Goal: Information Seeking & Learning: Learn about a topic

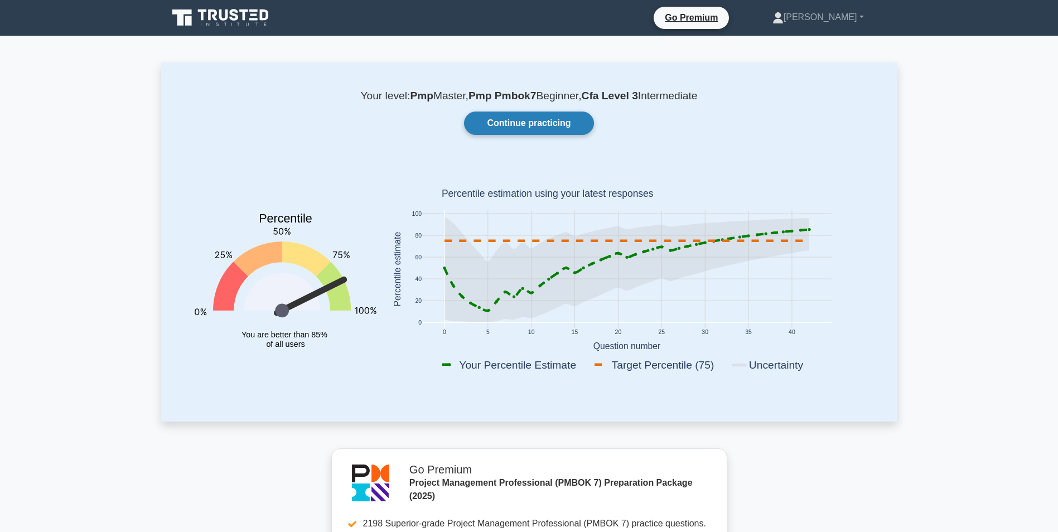
click at [513, 121] on link "Continue practicing" at bounding box center [528, 123] width 129 height 23
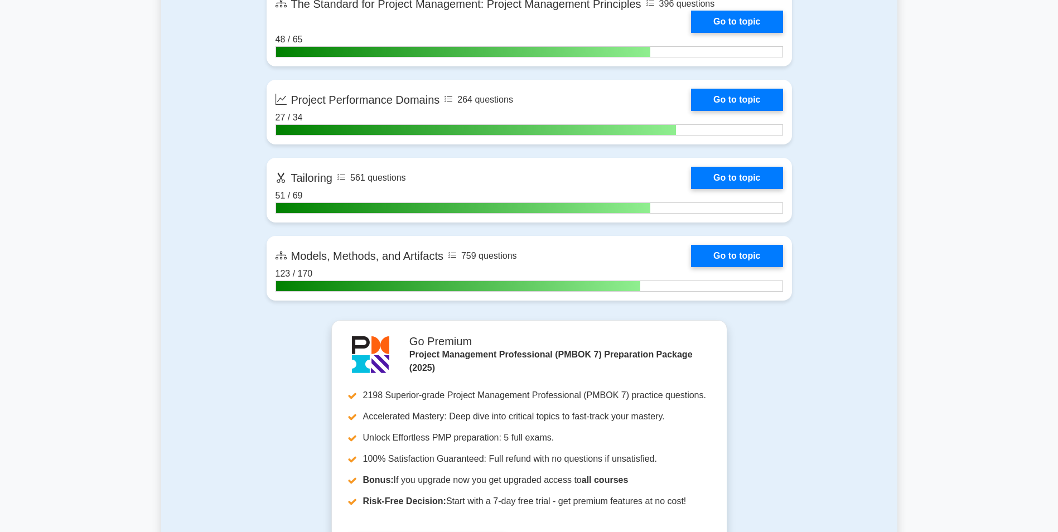
scroll to position [948, 0]
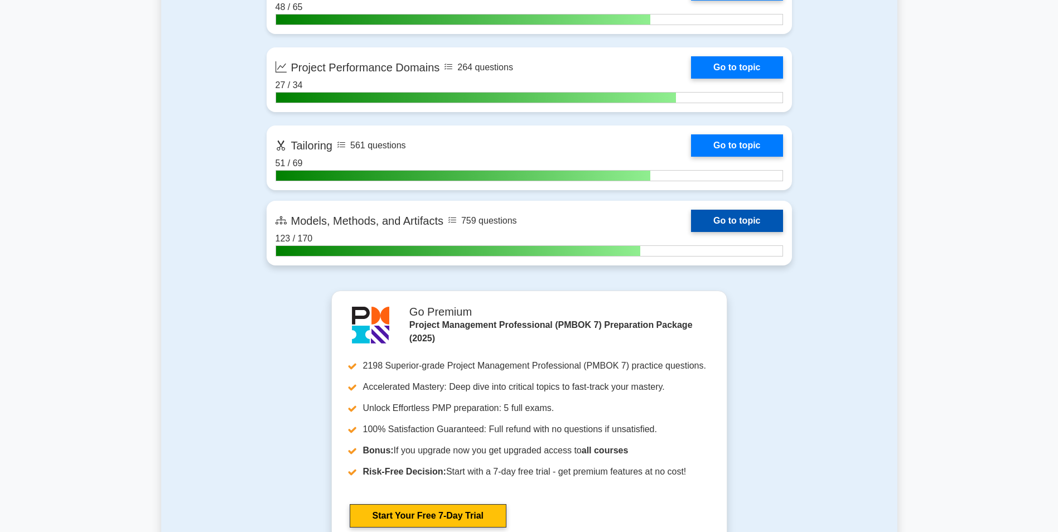
click at [730, 221] on link "Go to topic" at bounding box center [737, 221] width 92 height 22
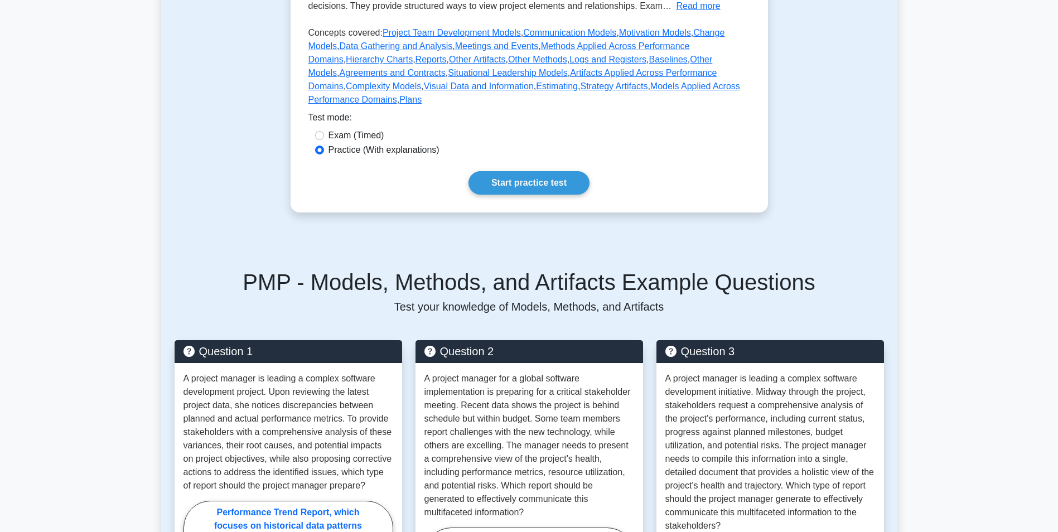
scroll to position [446, 0]
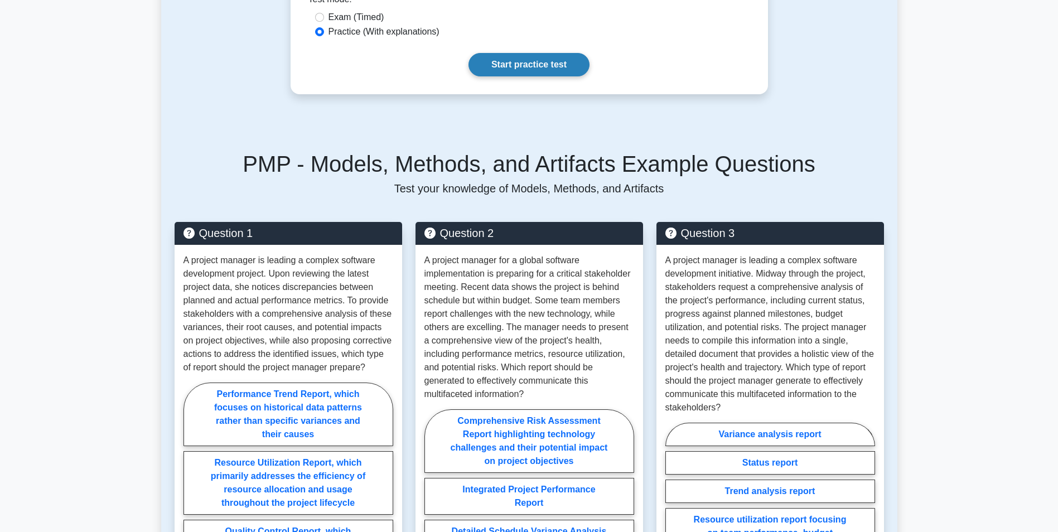
click at [542, 53] on link "Start practice test" at bounding box center [529, 64] width 121 height 23
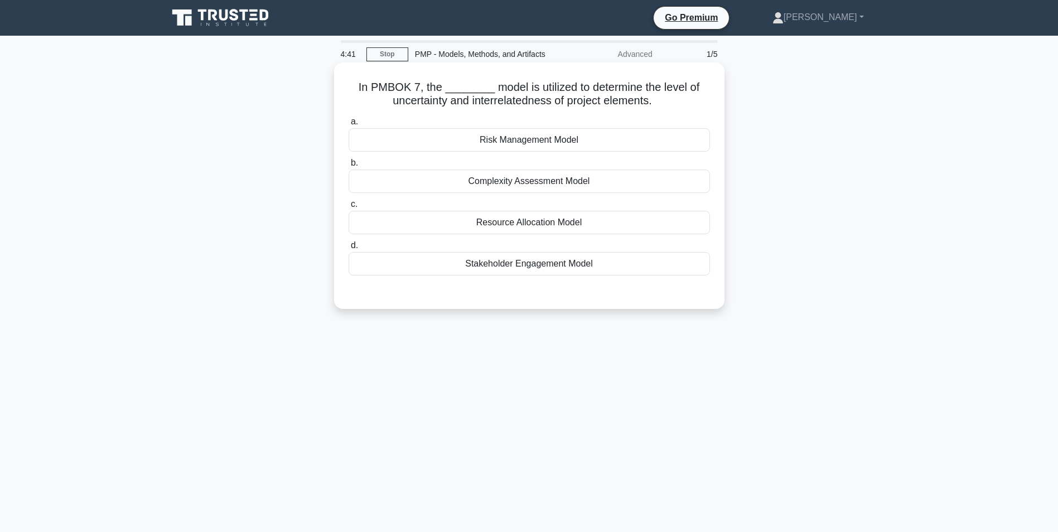
click at [554, 182] on div "Complexity Assessment Model" at bounding box center [530, 181] width 362 height 23
click at [349, 167] on input "b. Complexity Assessment Model" at bounding box center [349, 163] width 0 height 7
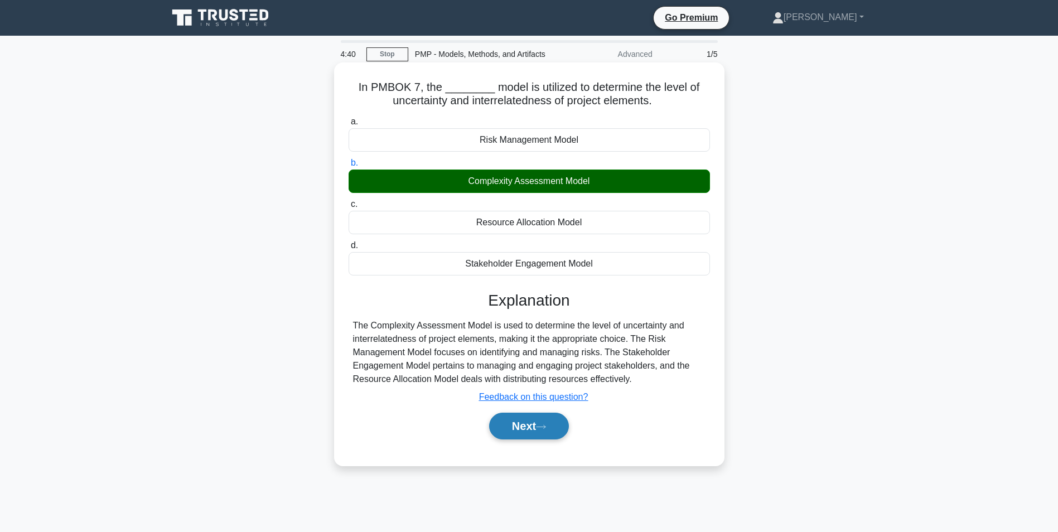
click at [559, 421] on button "Next" at bounding box center [529, 426] width 80 height 27
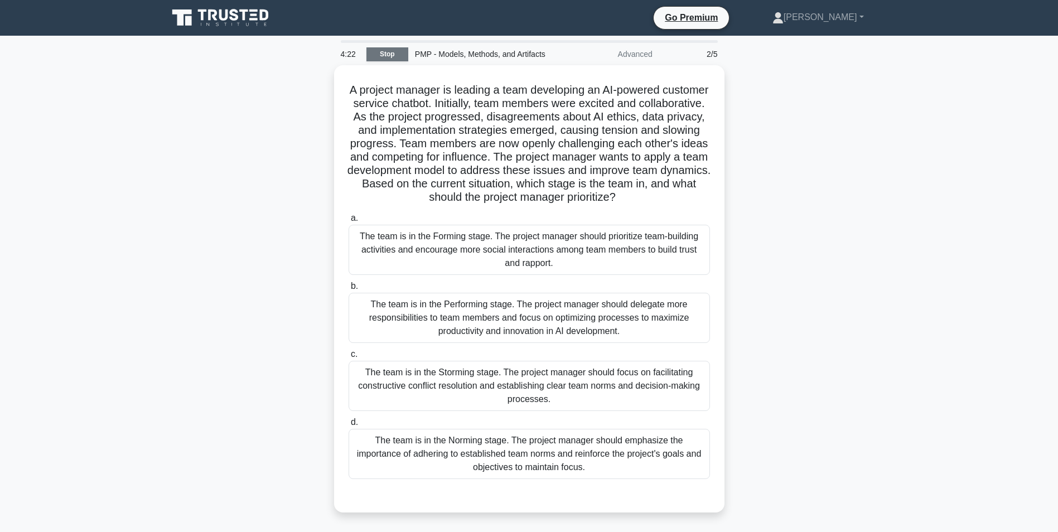
click at [397, 53] on link "Stop" at bounding box center [388, 54] width 42 height 14
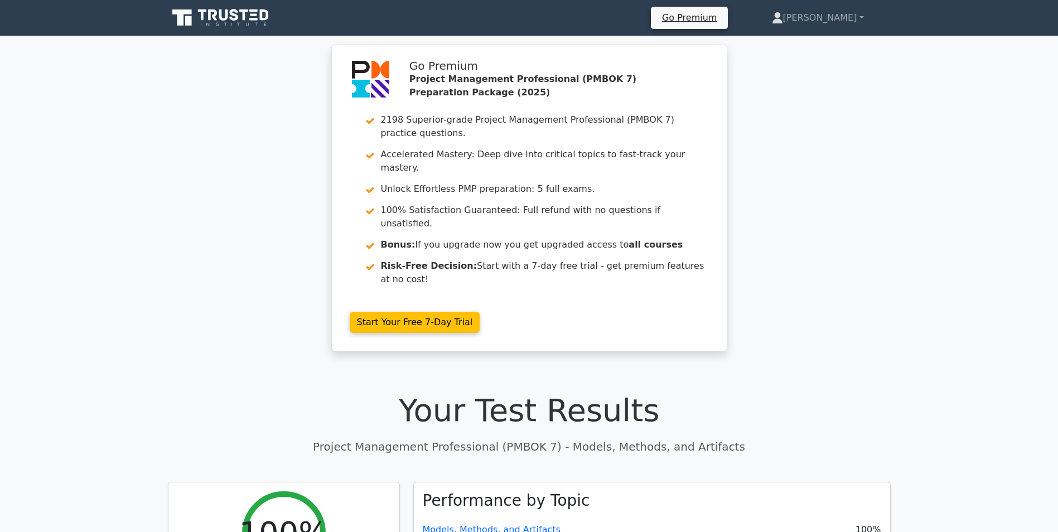
click at [220, 16] on icon at bounding box center [223, 14] width 9 height 11
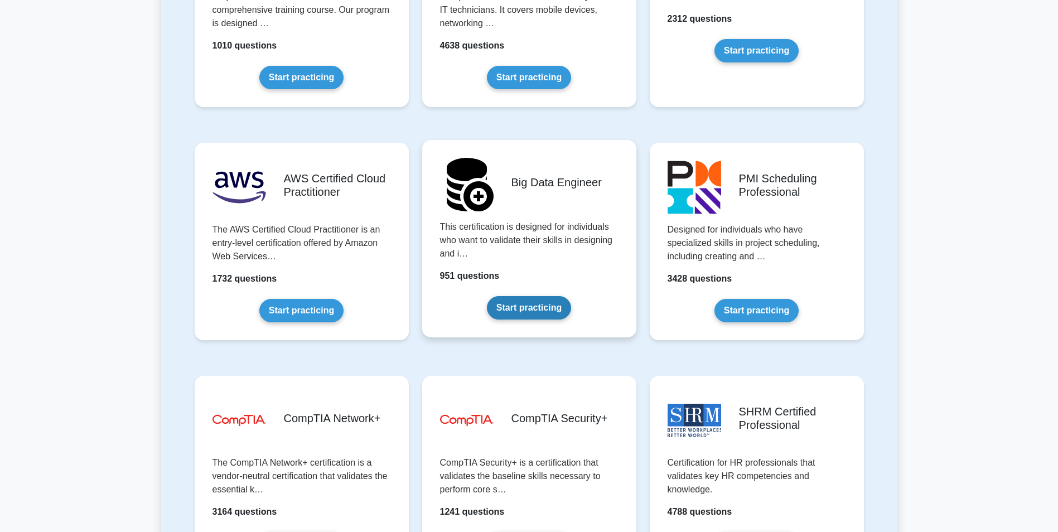
scroll to position [1715, 0]
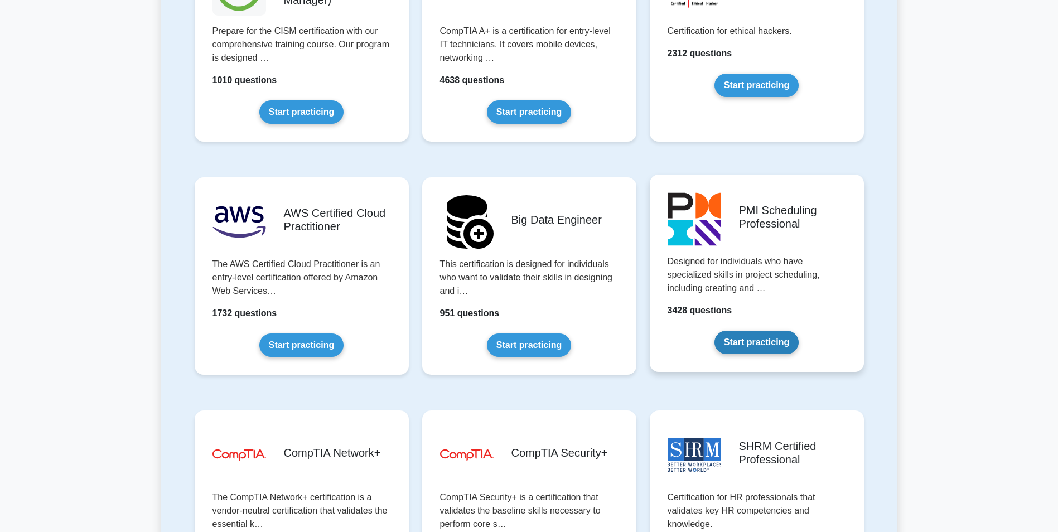
click at [753, 331] on link "Start practicing" at bounding box center [757, 342] width 84 height 23
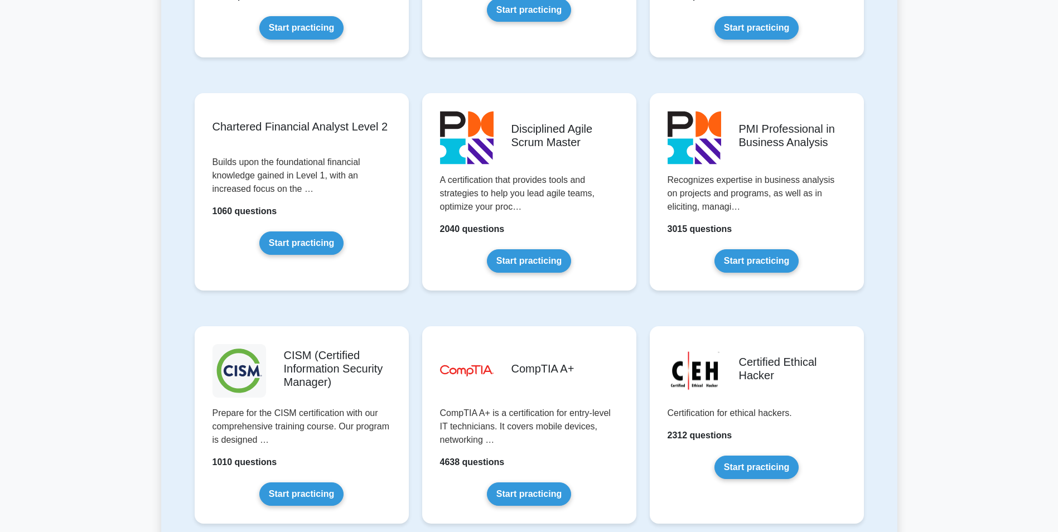
scroll to position [1325, 0]
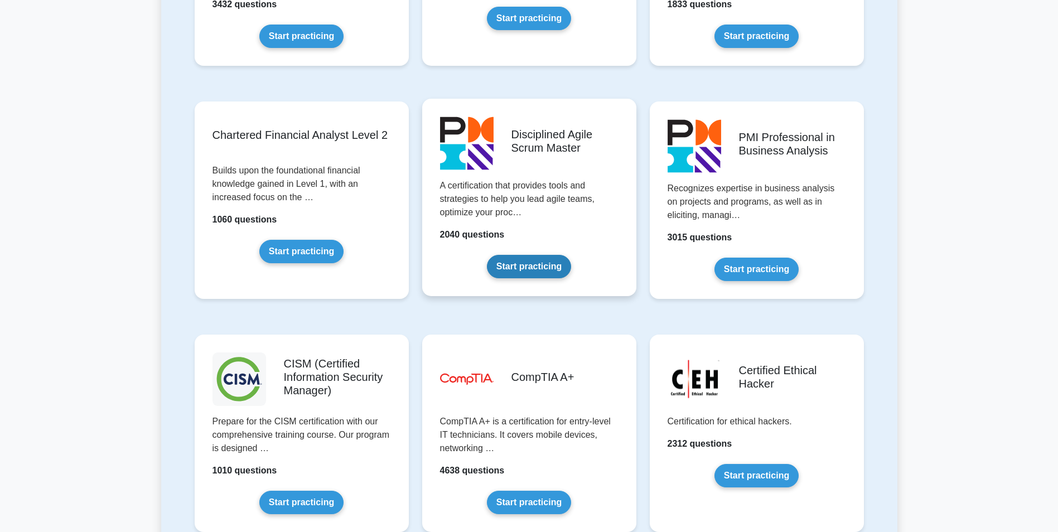
click at [571, 255] on link "Start practicing" at bounding box center [529, 266] width 84 height 23
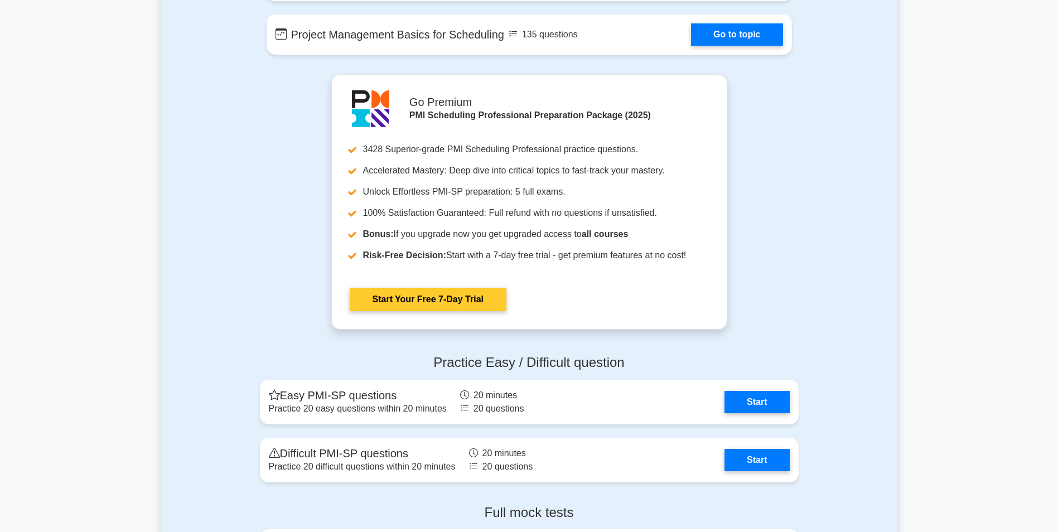
scroll to position [2288, 0]
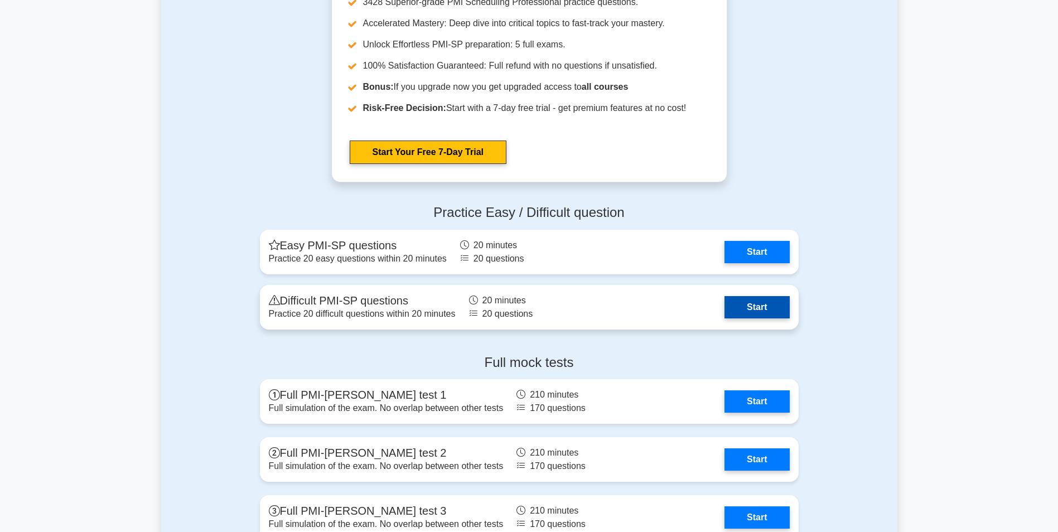
click at [763, 305] on link "Start" at bounding box center [757, 307] width 65 height 22
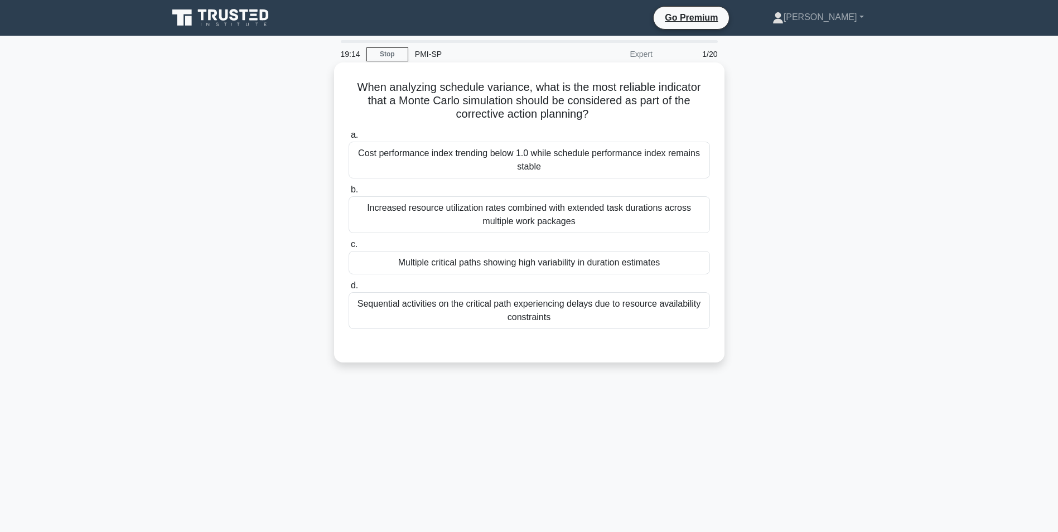
click at [517, 311] on div "Sequential activities on the critical path experiencing delays due to resource …" at bounding box center [530, 310] width 362 height 37
click at [349, 290] on input "d. Sequential activities on the critical path experiencing delays due to resour…" at bounding box center [349, 285] width 0 height 7
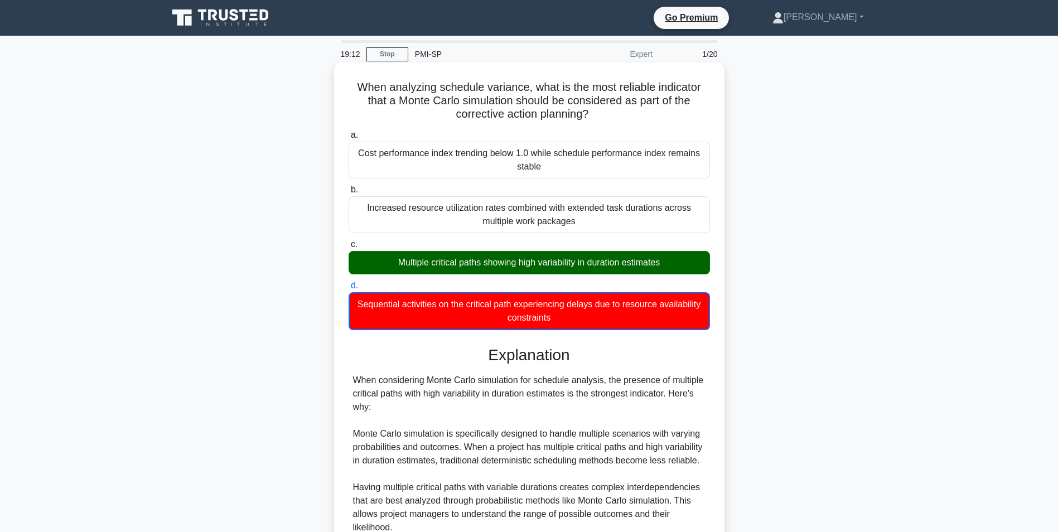
click at [507, 259] on div "Multiple critical paths showing high variability in duration estimates" at bounding box center [530, 262] width 362 height 23
click at [349, 248] on input "c. Multiple critical paths showing high variability in duration estimates" at bounding box center [349, 244] width 0 height 7
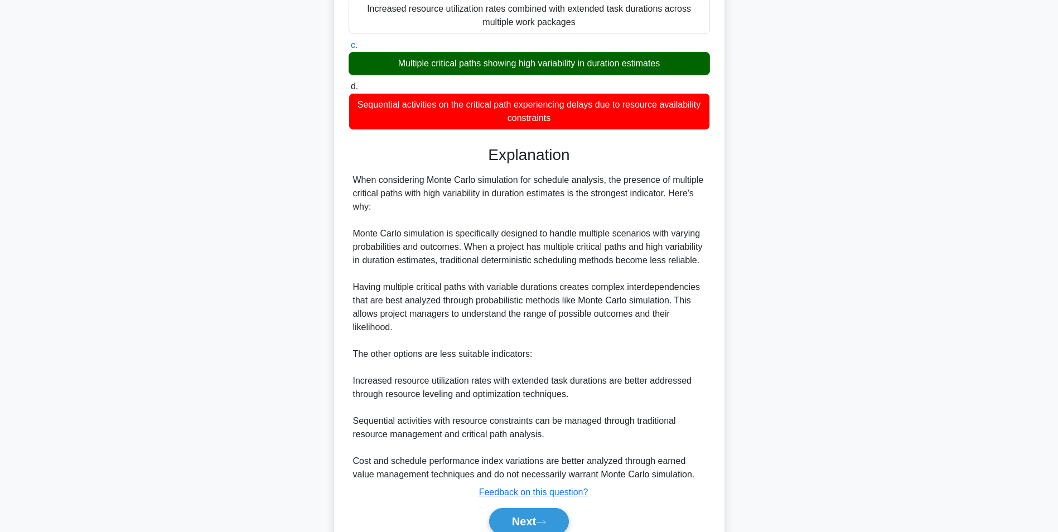
scroll to position [250, 0]
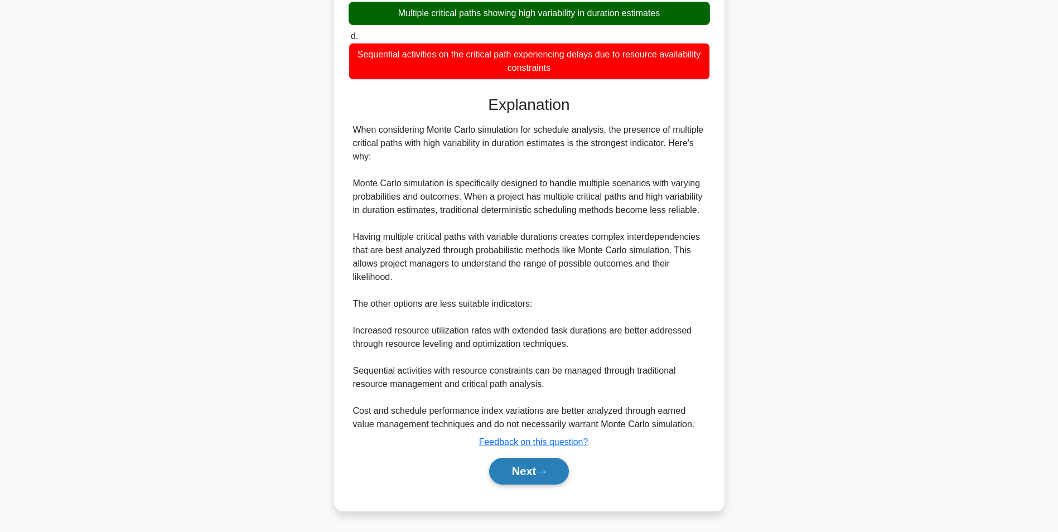
click at [542, 473] on icon at bounding box center [541, 471] width 9 height 3
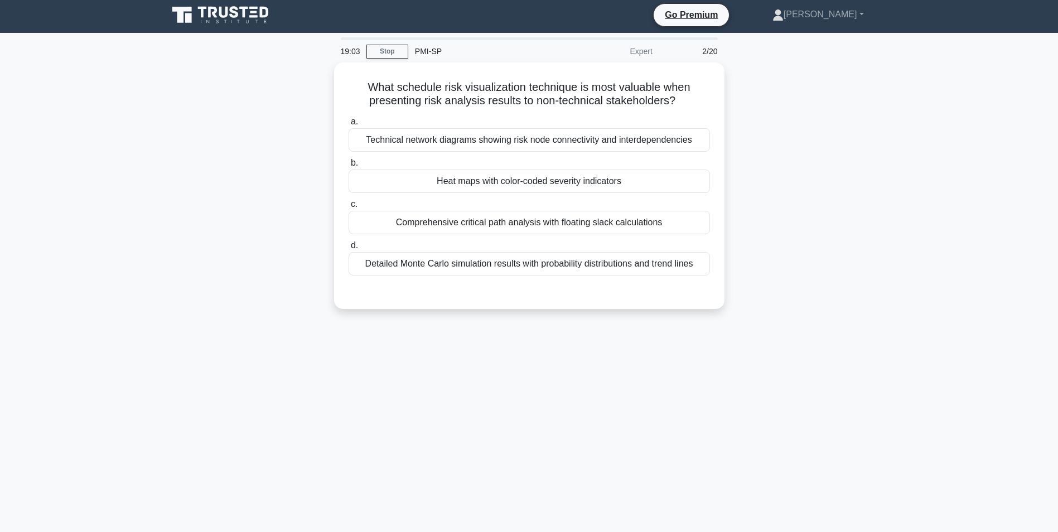
scroll to position [0, 0]
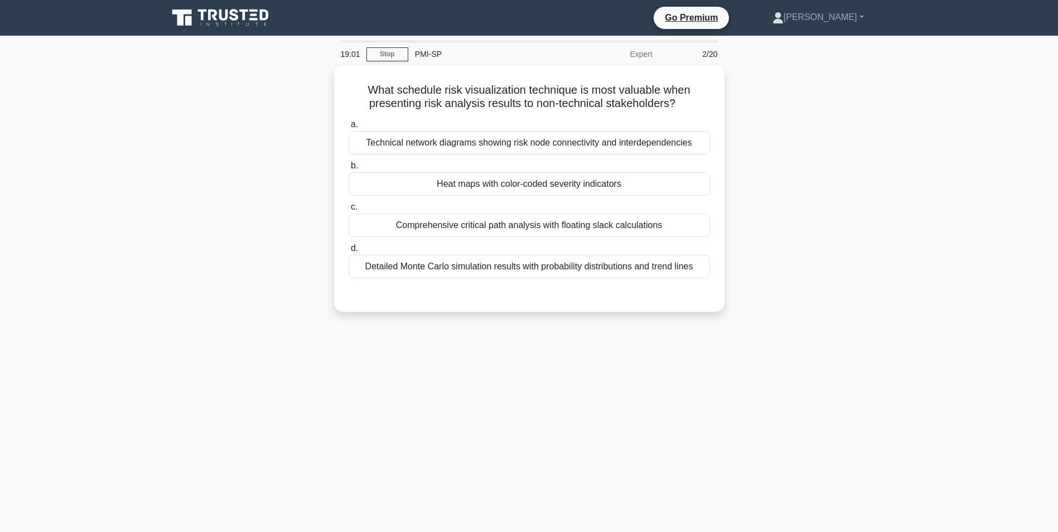
click at [381, 46] on div "19:01 Stop PMI-SP Expert 2/20" at bounding box center [529, 54] width 391 height 22
click at [388, 53] on link "Stop" at bounding box center [388, 54] width 42 height 14
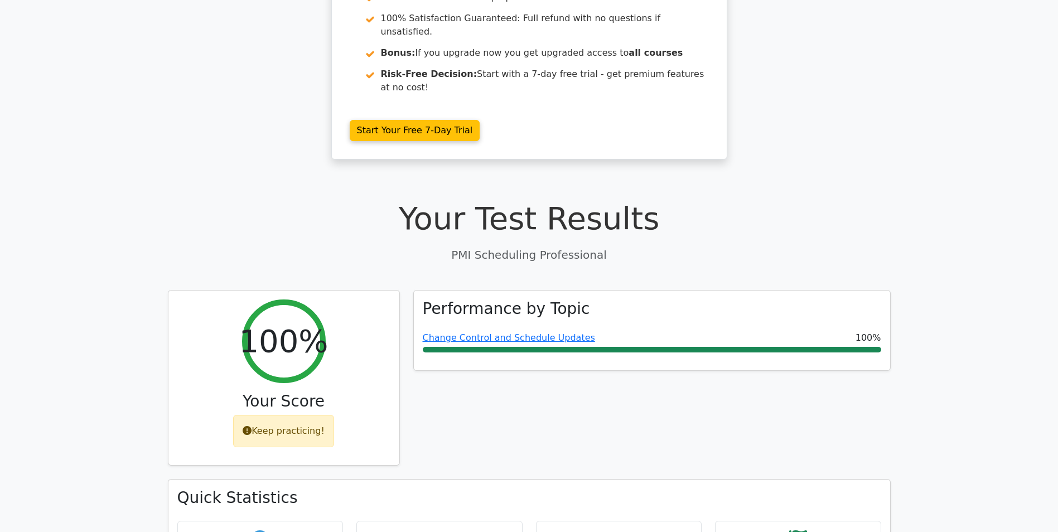
scroll to position [167, 0]
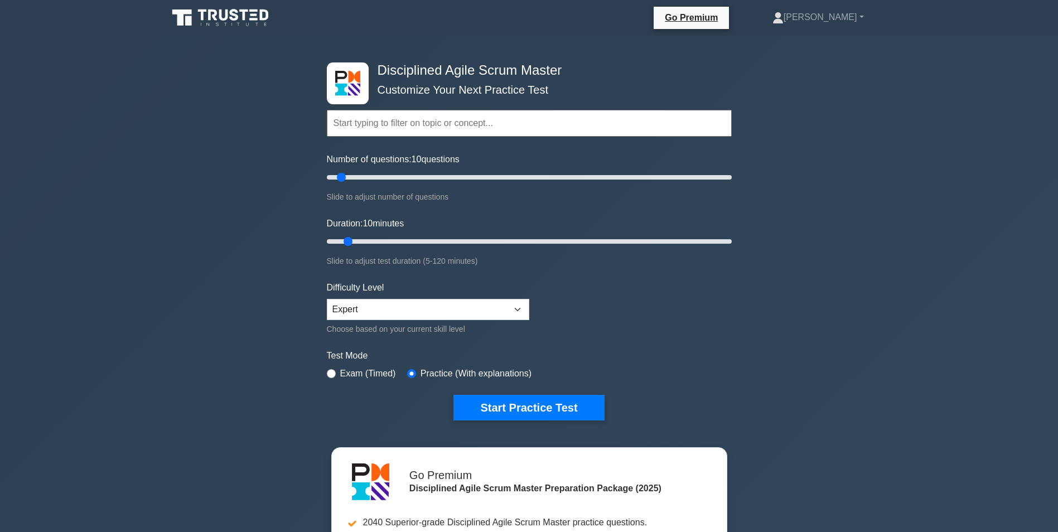
click at [213, 20] on icon at bounding box center [221, 17] width 107 height 21
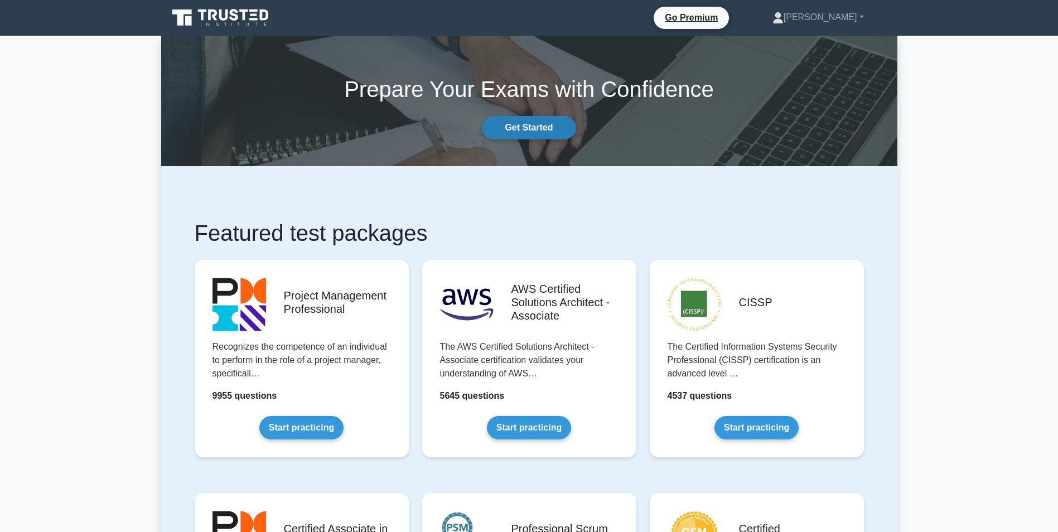
click at [529, 121] on link "Get Started" at bounding box center [529, 127] width 94 height 23
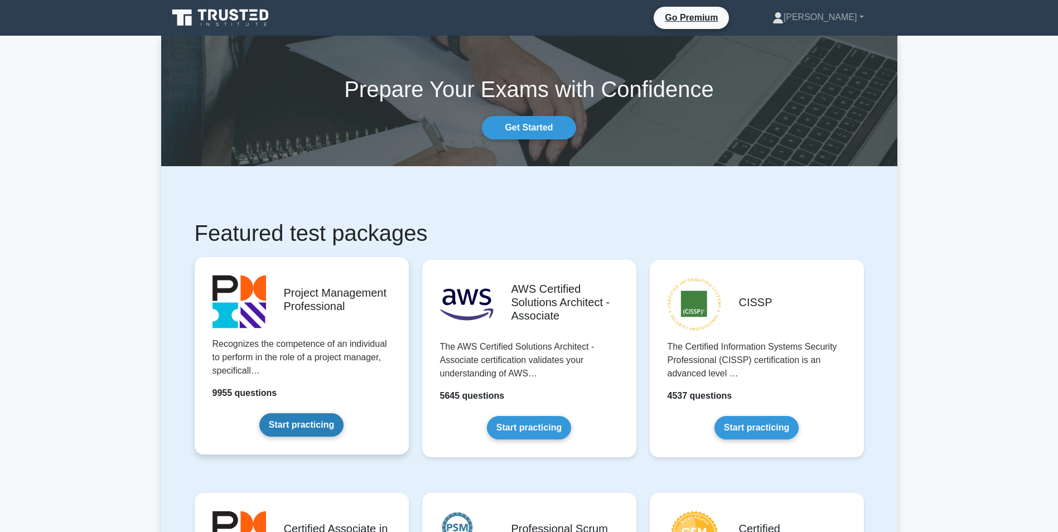
click at [344, 413] on link "Start practicing" at bounding box center [301, 424] width 84 height 23
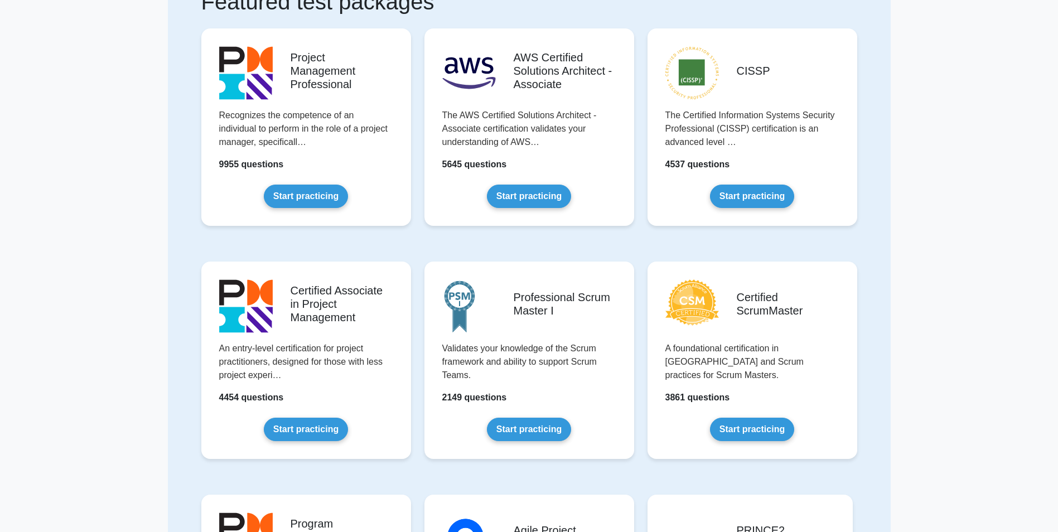
scroll to position [69, 0]
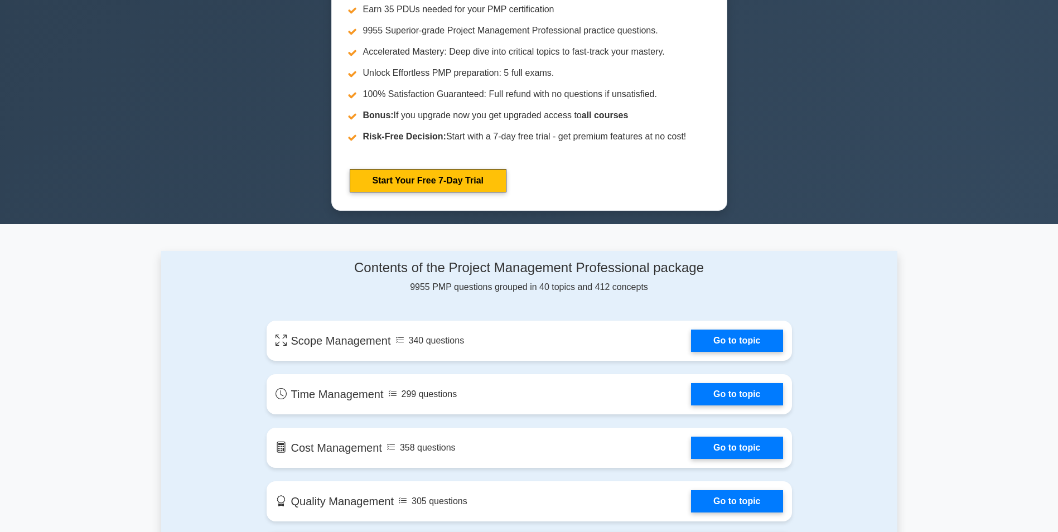
scroll to position [670, 0]
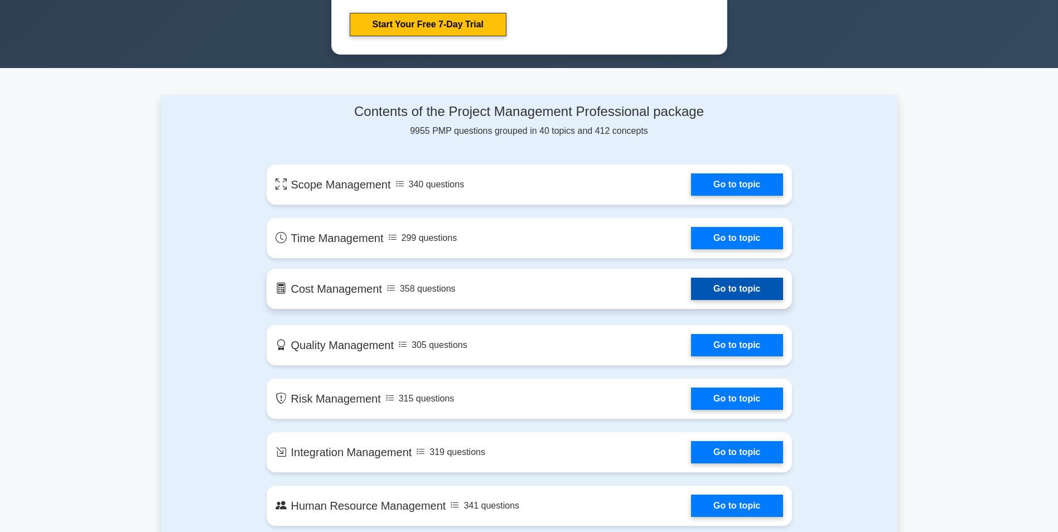
click at [735, 282] on link "Go to topic" at bounding box center [737, 289] width 92 height 22
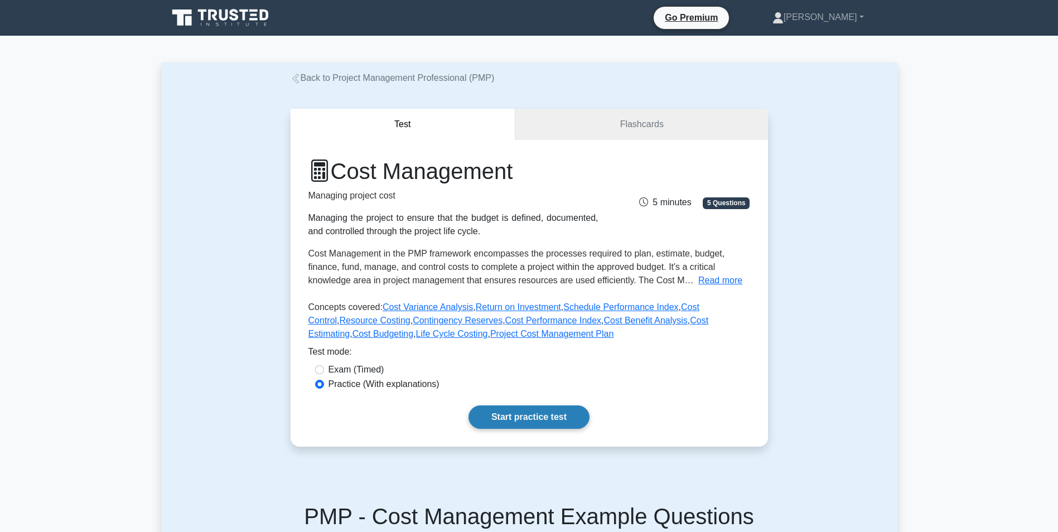
click at [531, 413] on link "Start practice test" at bounding box center [529, 417] width 121 height 23
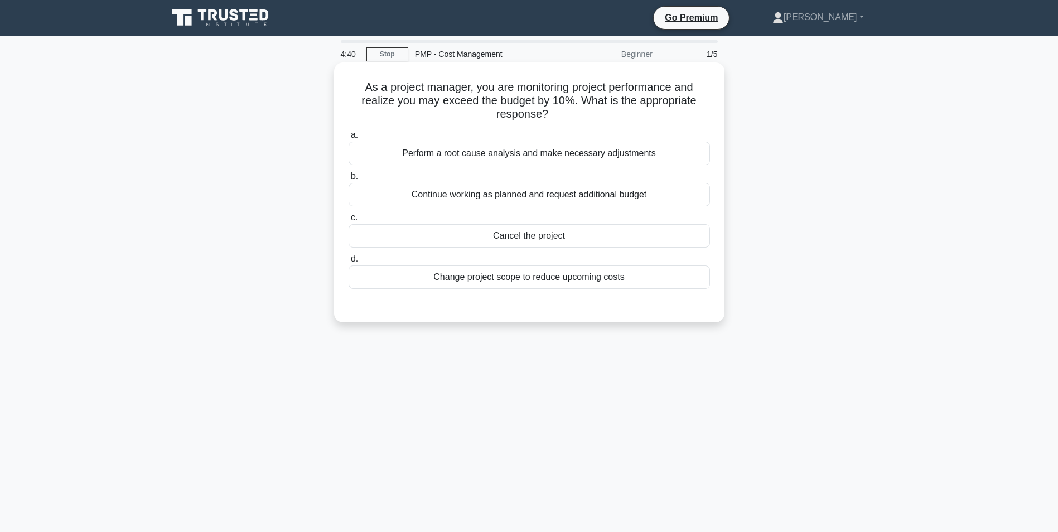
click at [543, 154] on div "Perform a root cause analysis and make necessary adjustments" at bounding box center [530, 153] width 362 height 23
click at [349, 139] on input "a. Perform a root cause analysis and make necessary adjustments" at bounding box center [349, 135] width 0 height 7
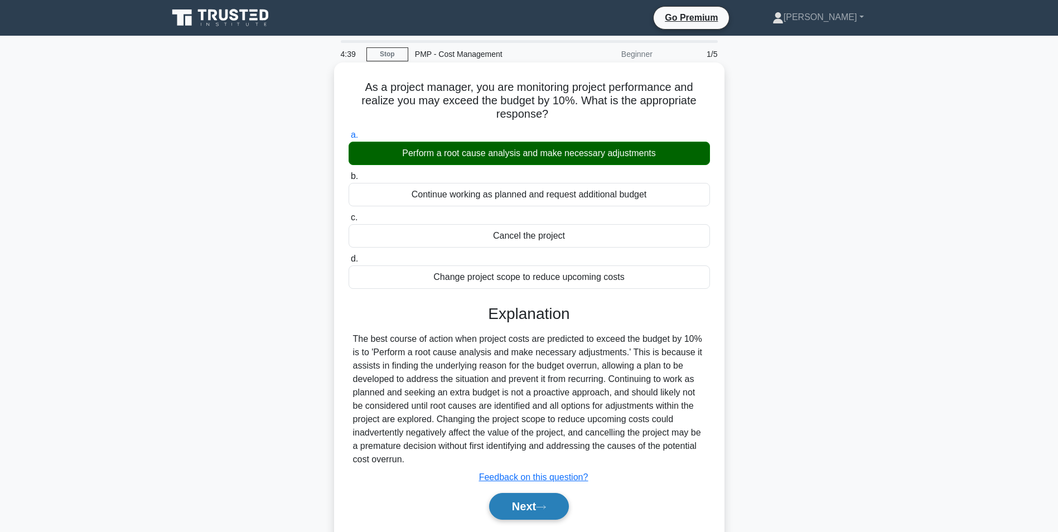
click at [562, 513] on button "Next" at bounding box center [529, 506] width 80 height 27
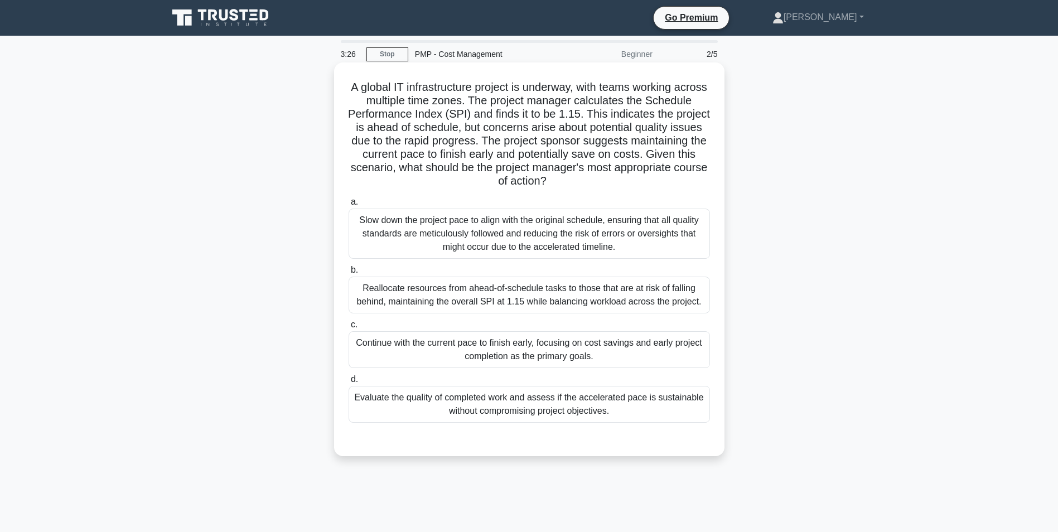
click at [579, 407] on div "Evaluate the quality of completed work and assess if the accelerated pace is su…" at bounding box center [530, 404] width 362 height 37
click at [349, 383] on input "d. Evaluate the quality of completed work and assess if the accelerated pace is…" at bounding box center [349, 379] width 0 height 7
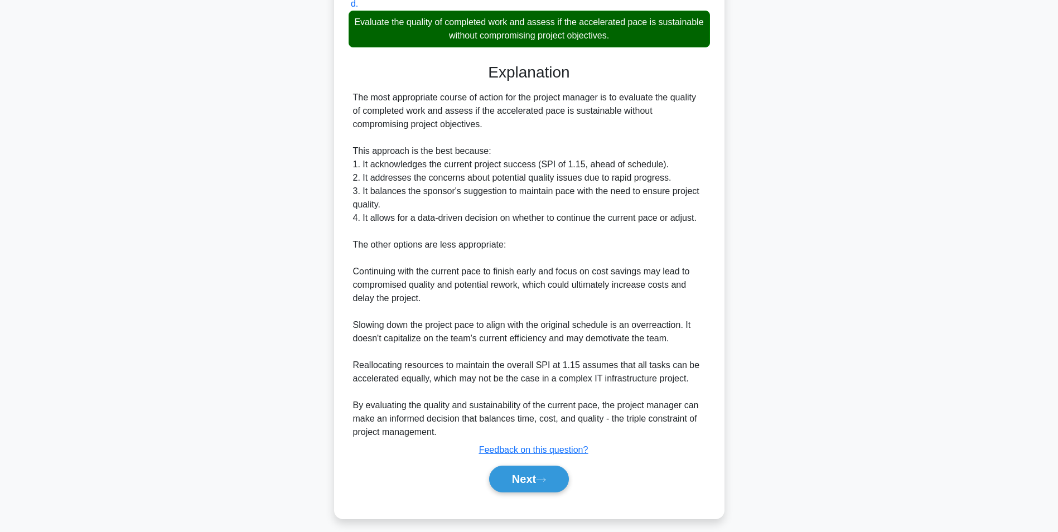
scroll to position [384, 0]
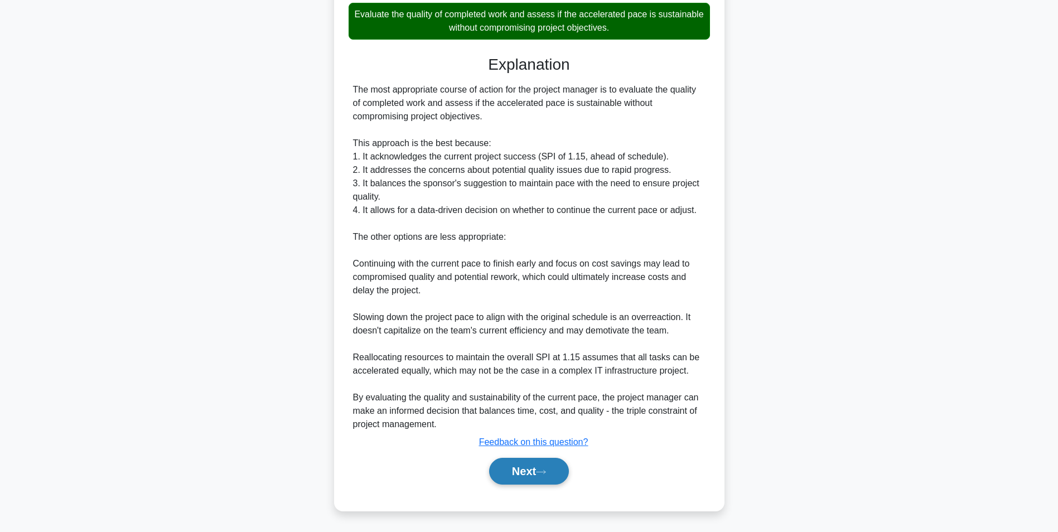
click at [558, 468] on button "Next" at bounding box center [529, 471] width 80 height 27
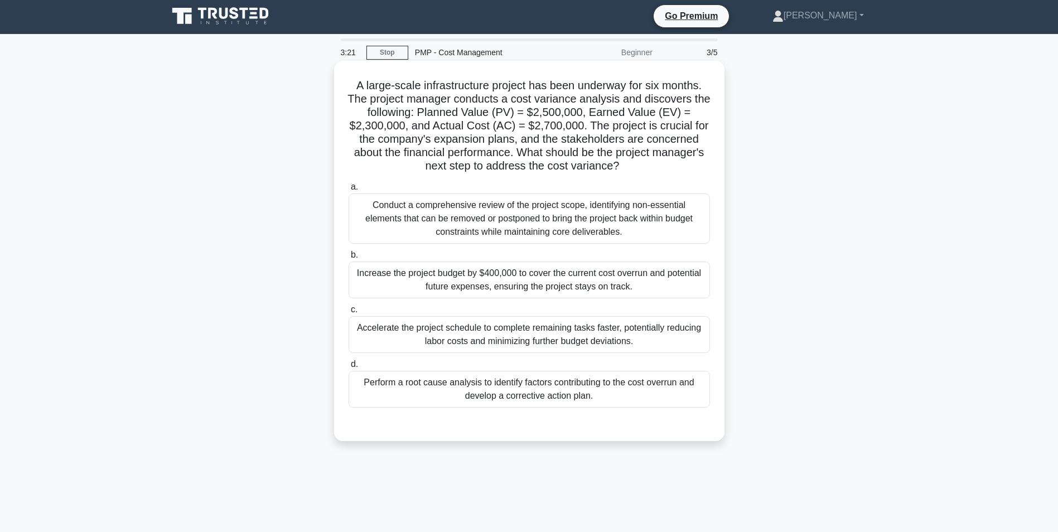
scroll to position [0, 0]
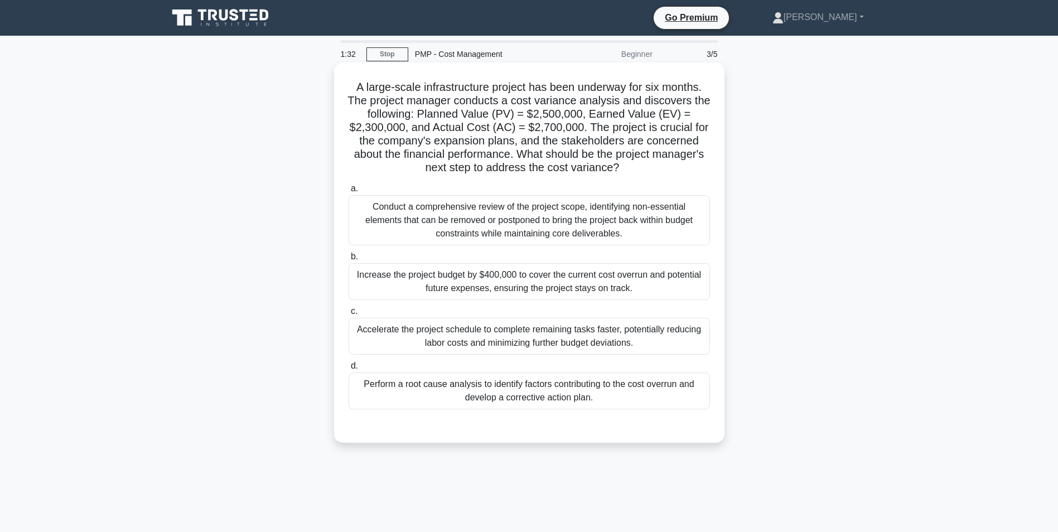
click at [560, 394] on div "Perform a root cause analysis to identify factors contributing to the cost over…" at bounding box center [530, 391] width 362 height 37
click at [349, 370] on input "d. Perform a root cause analysis to identify factors contributing to the cost o…" at bounding box center [349, 366] width 0 height 7
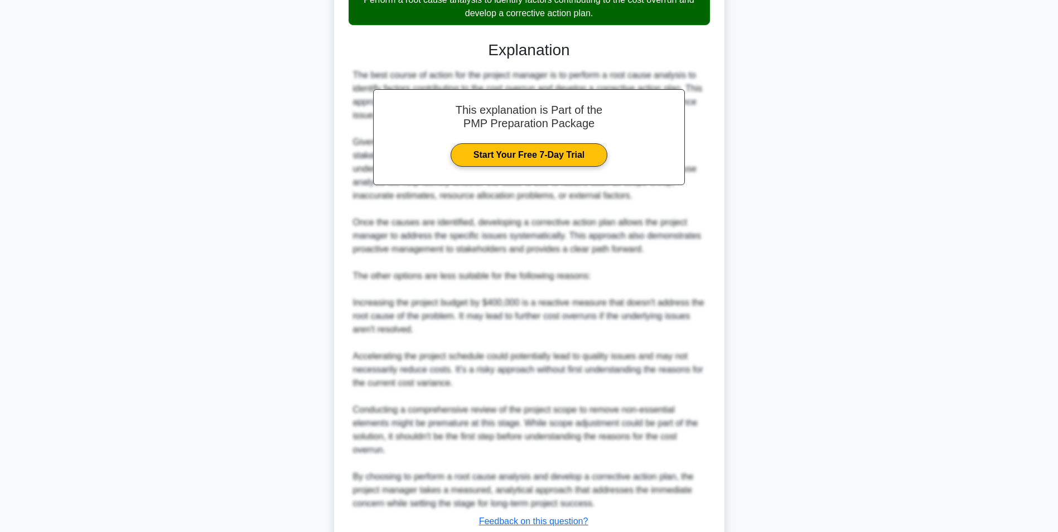
scroll to position [464, 0]
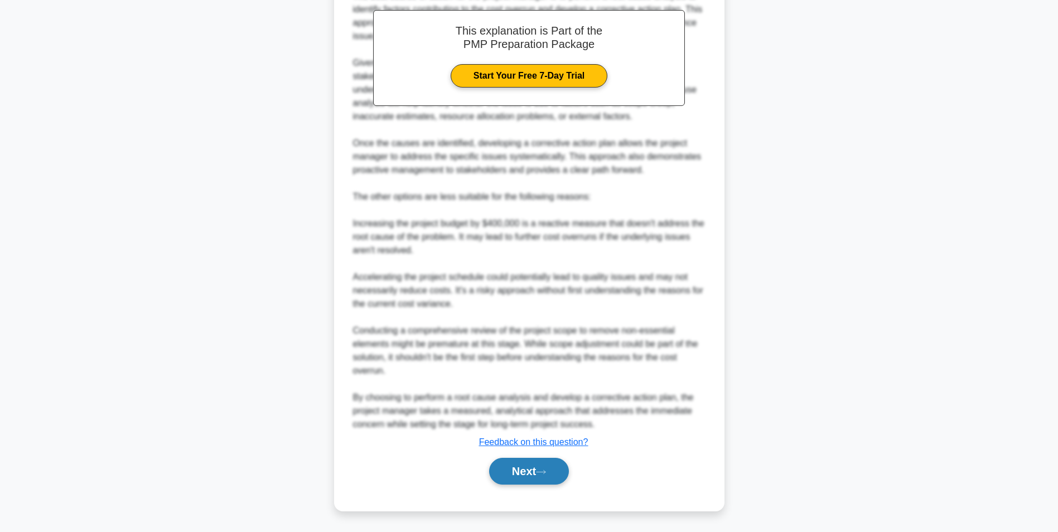
click at [551, 466] on button "Next" at bounding box center [529, 471] width 80 height 27
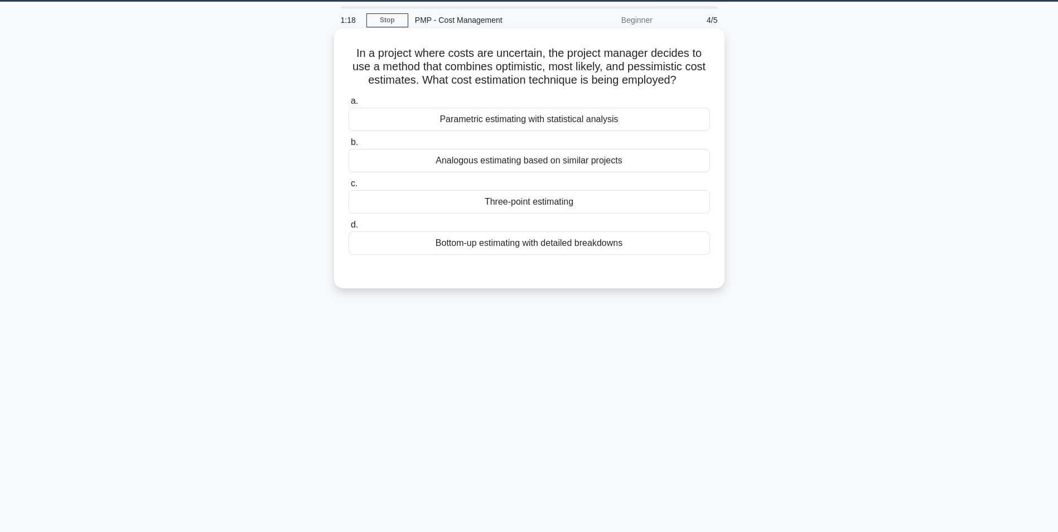
scroll to position [0, 0]
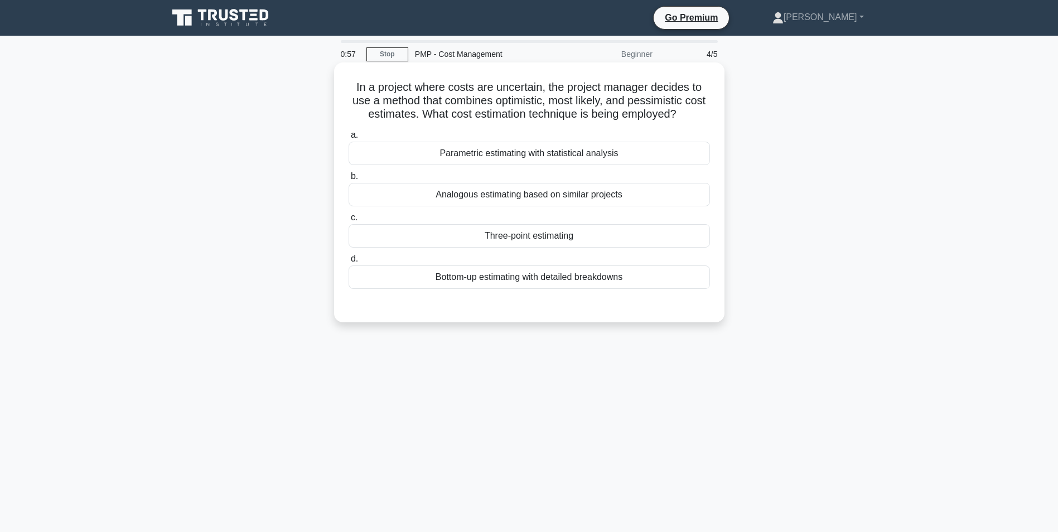
click at [577, 240] on div "Three-point estimating" at bounding box center [530, 235] width 362 height 23
click at [349, 221] on input "c. Three-point estimating" at bounding box center [349, 217] width 0 height 7
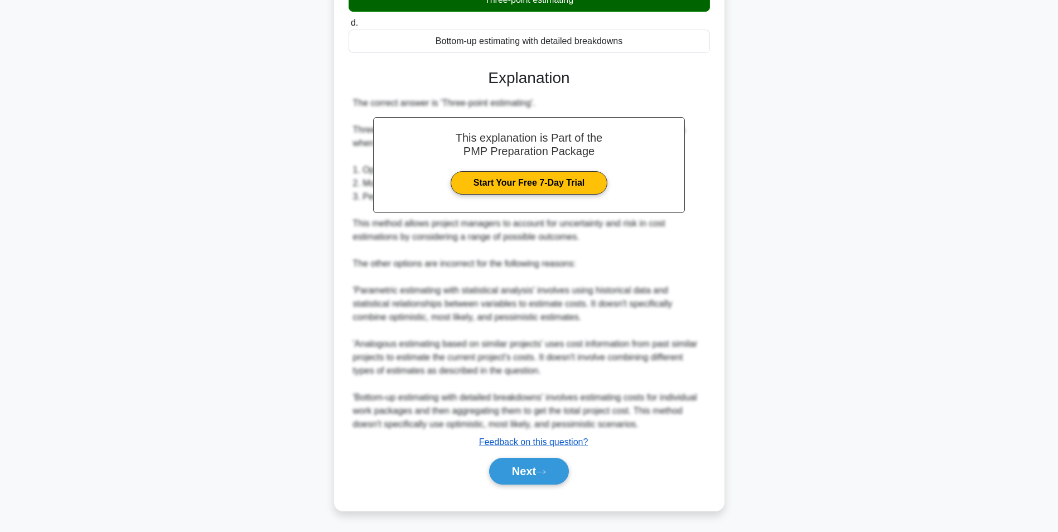
scroll to position [237, 0]
click at [527, 476] on button "Next" at bounding box center [529, 471] width 80 height 27
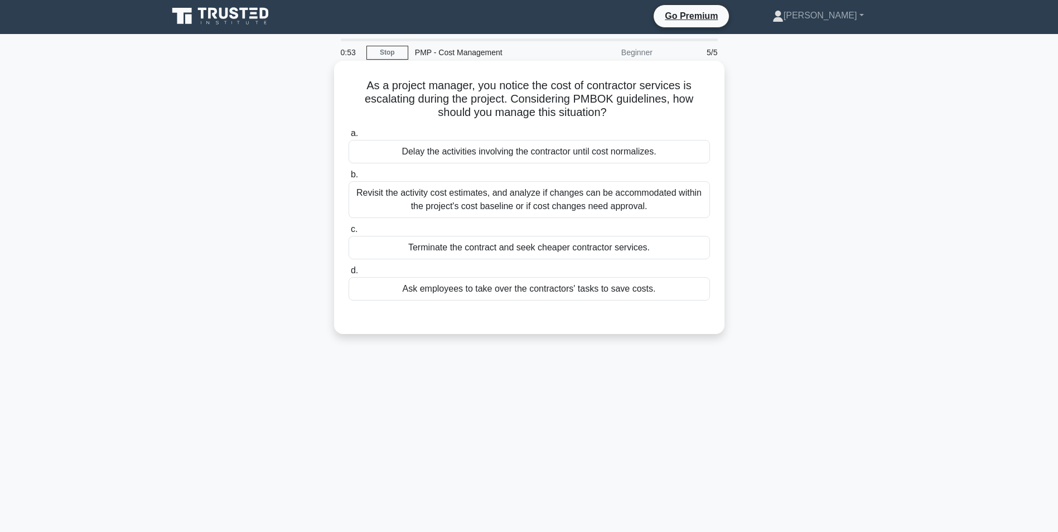
scroll to position [0, 0]
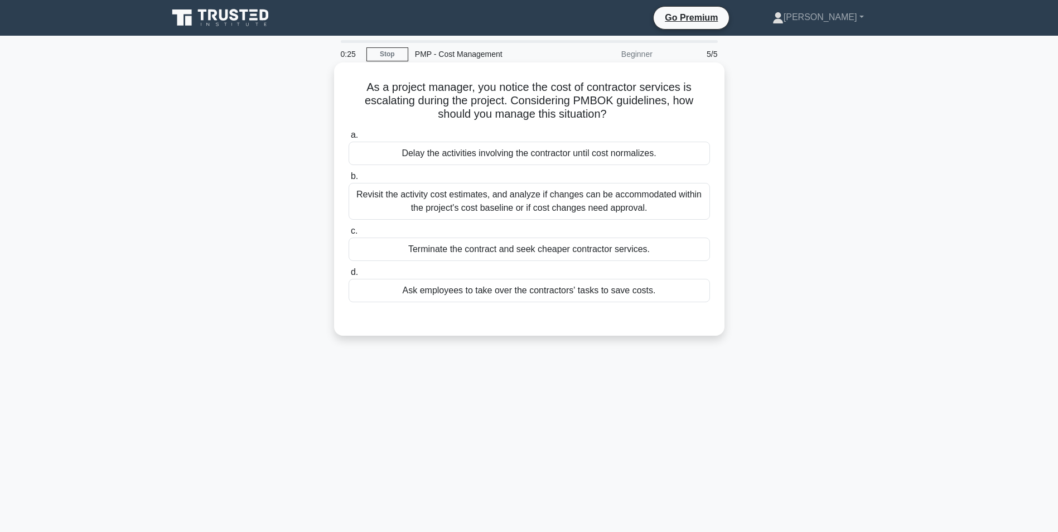
click at [527, 202] on div "Revisit the activity cost estimates, and analyze if changes can be accommodated…" at bounding box center [530, 201] width 362 height 37
click at [349, 180] on input "b. Revisit the activity cost estimates, and analyze if changes can be accommoda…" at bounding box center [349, 176] width 0 height 7
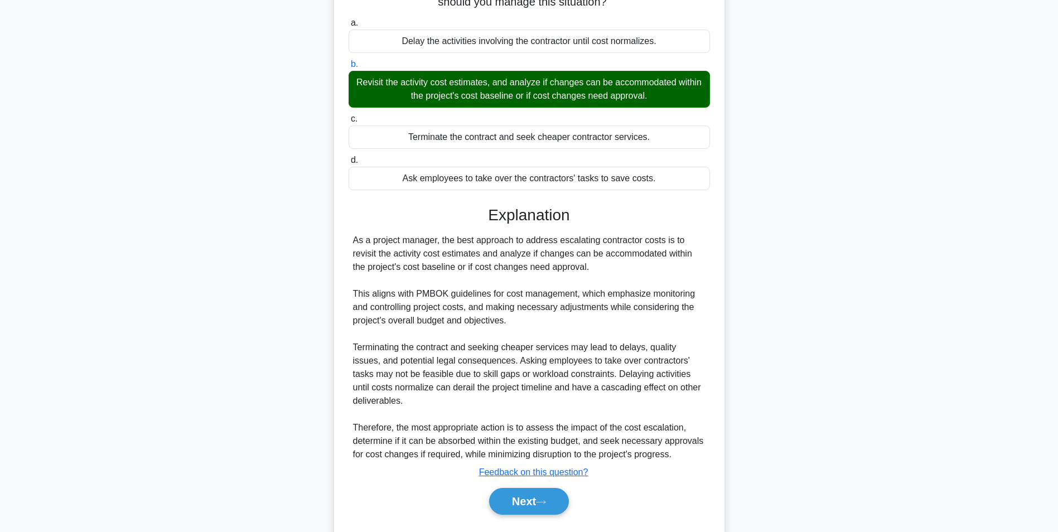
scroll to position [143, 0]
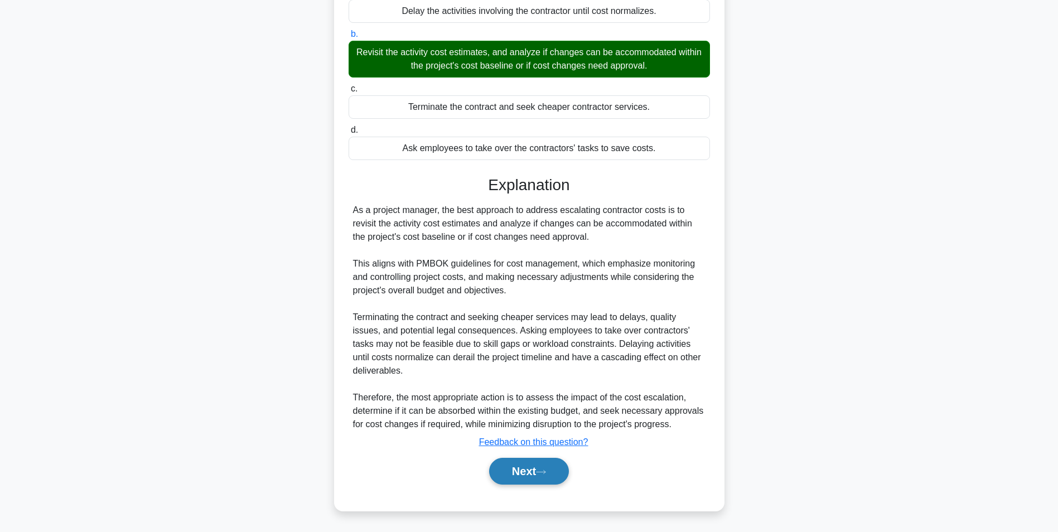
click at [539, 468] on button "Next" at bounding box center [529, 471] width 80 height 27
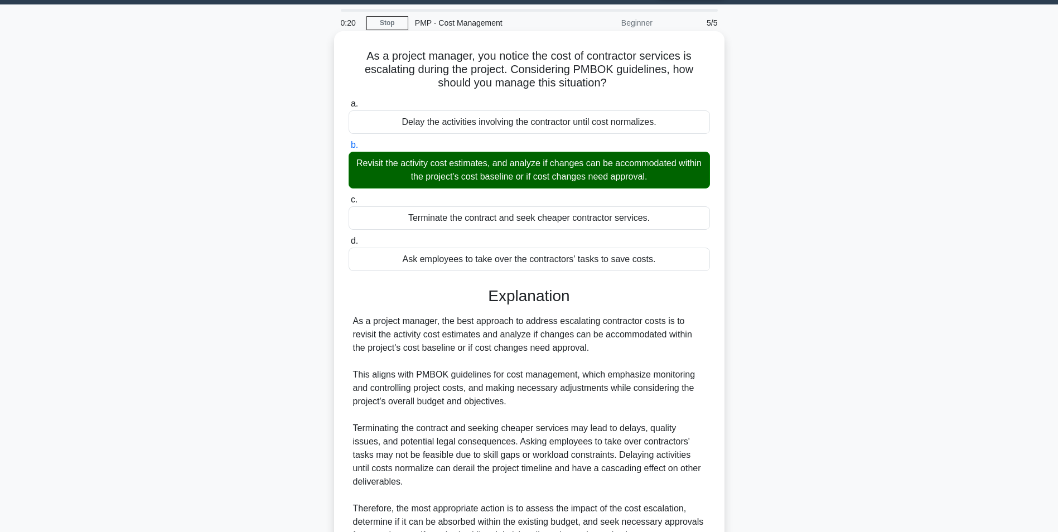
scroll to position [0, 0]
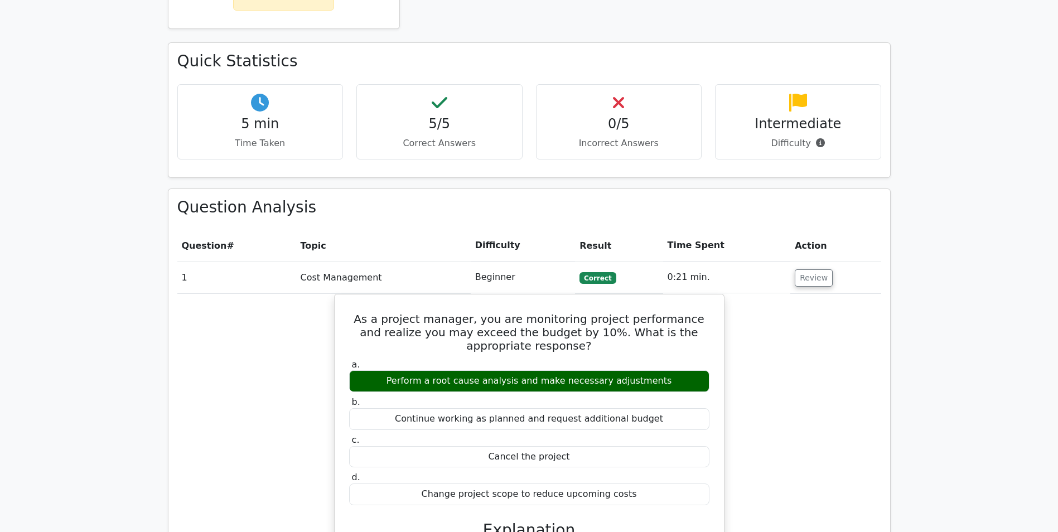
scroll to position [670, 0]
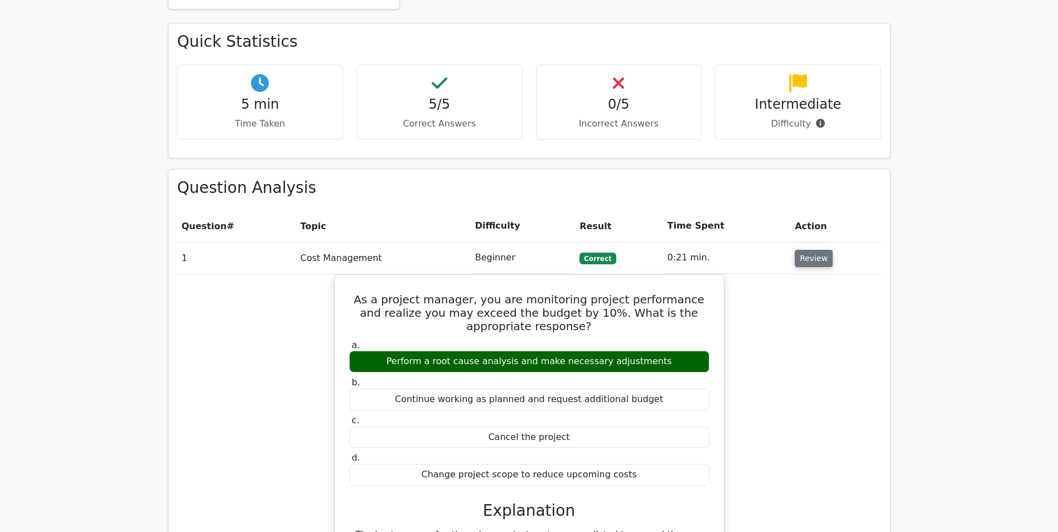
click at [806, 250] on button "Review" at bounding box center [814, 258] width 38 height 17
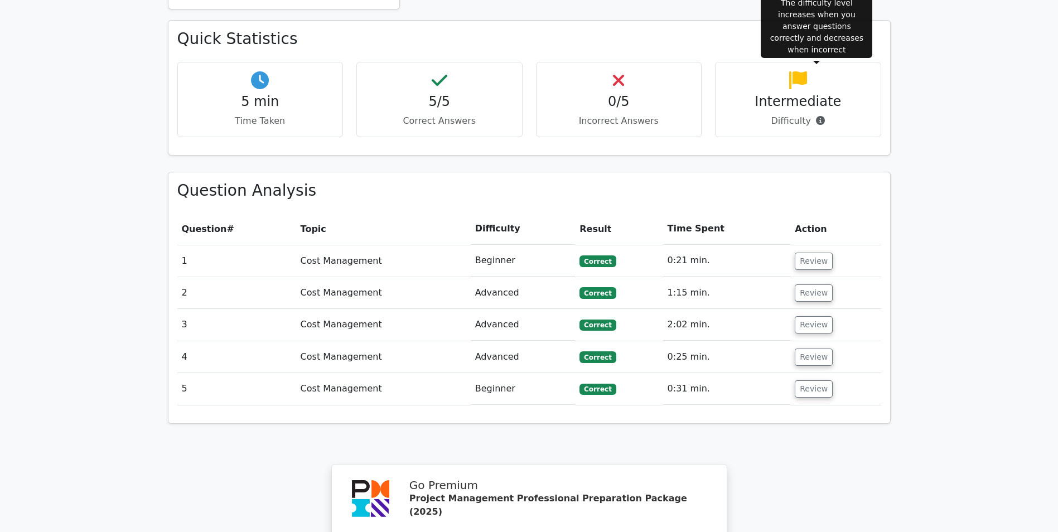
click at [816, 116] on icon at bounding box center [820, 120] width 9 height 9
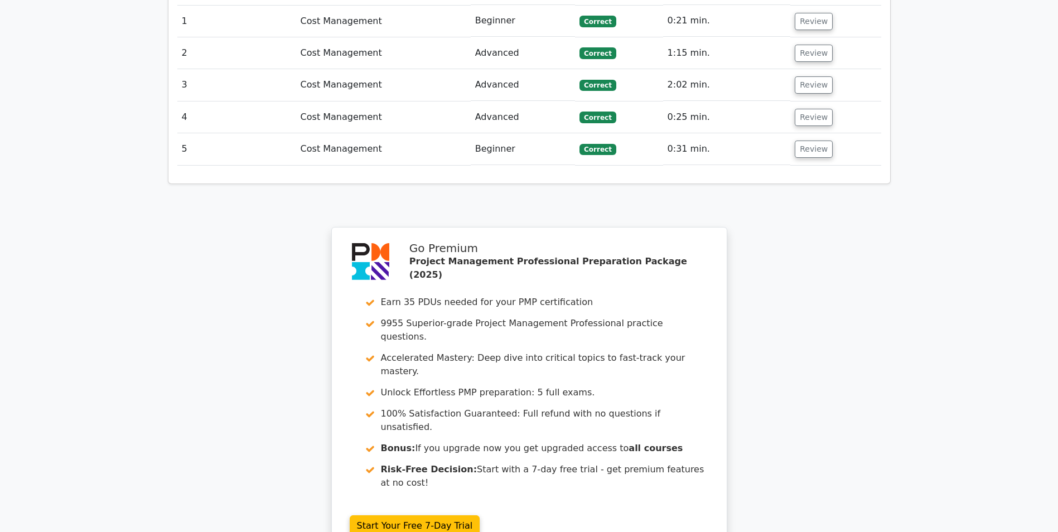
scroll to position [1004, 0]
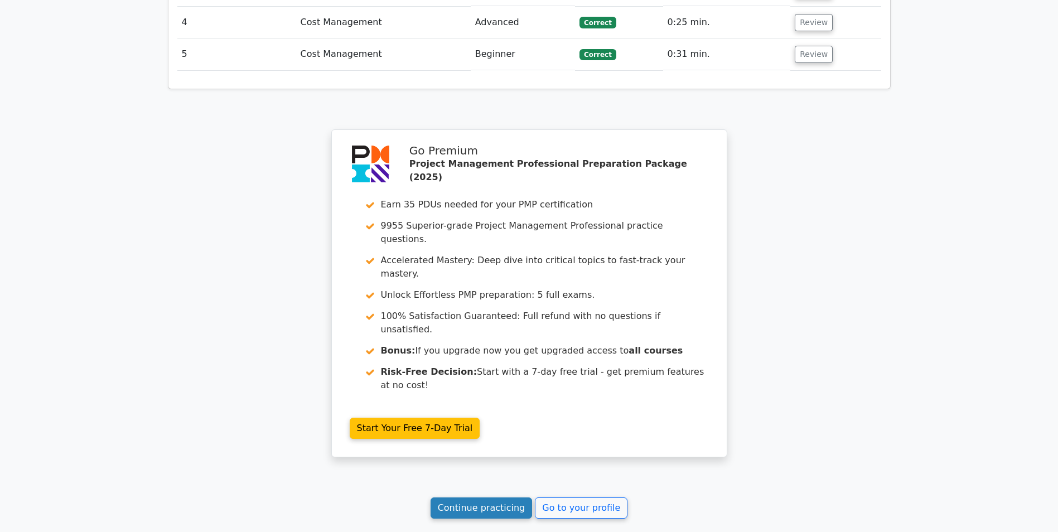
click at [513, 498] on link "Continue practicing" at bounding box center [482, 508] width 102 height 21
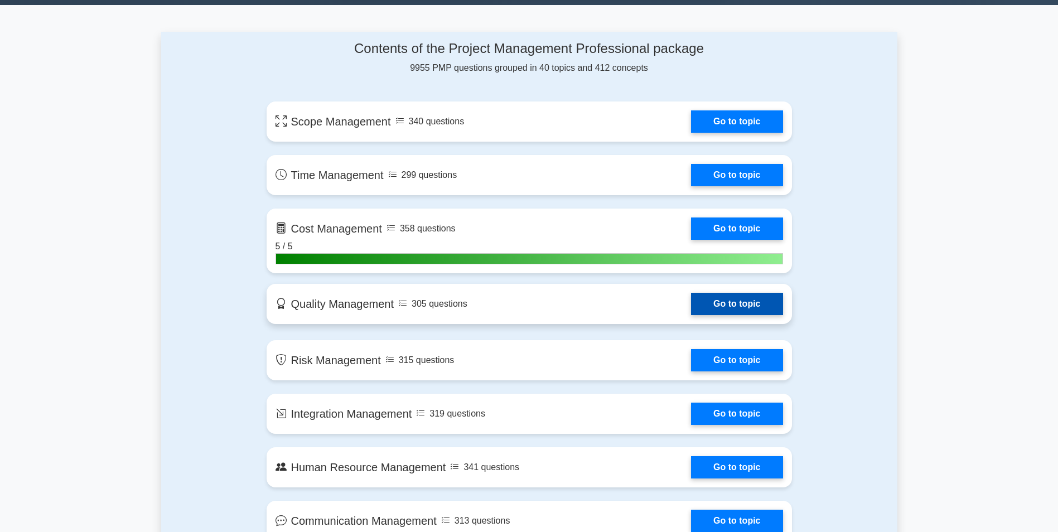
scroll to position [725, 0]
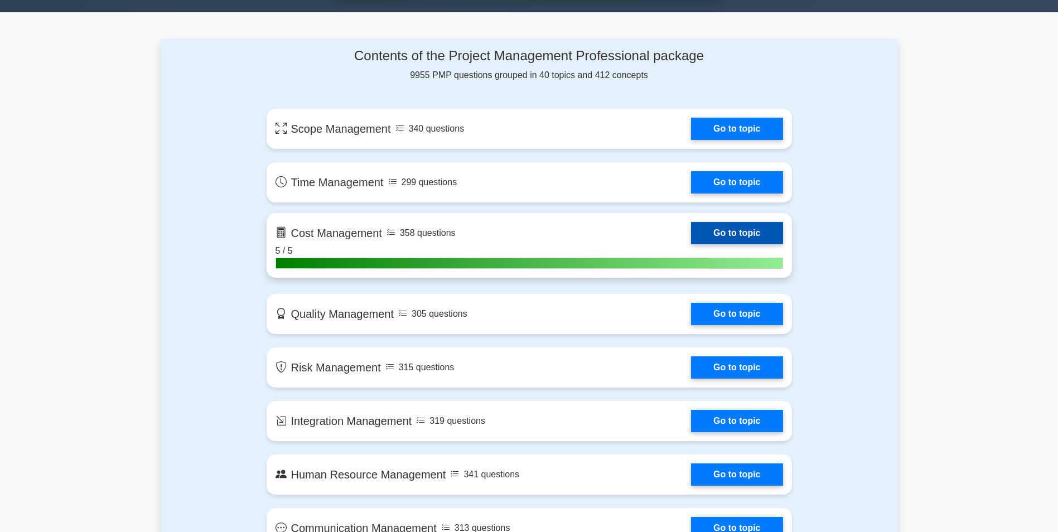
click at [691, 244] on link "Go to topic" at bounding box center [737, 233] width 92 height 22
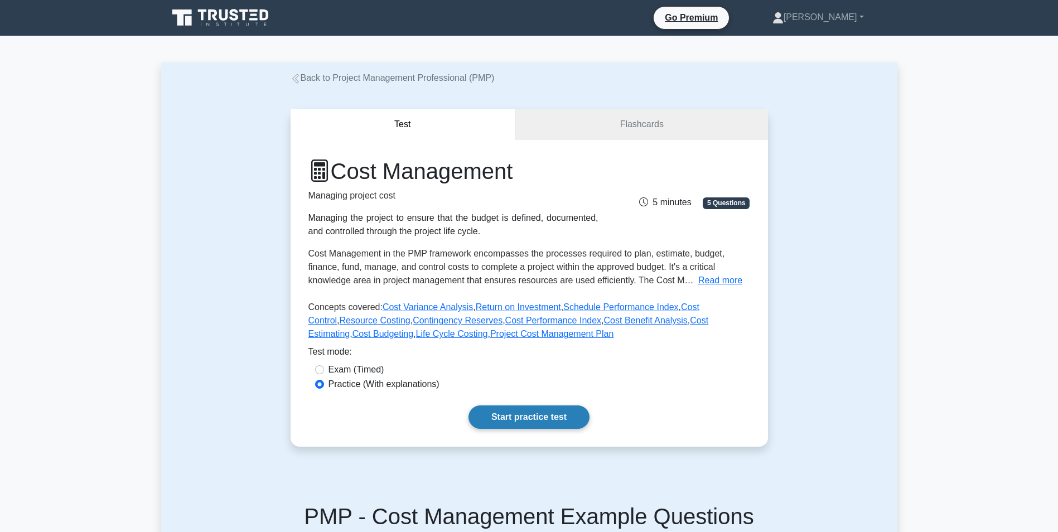
click at [514, 415] on link "Start practice test" at bounding box center [529, 417] width 121 height 23
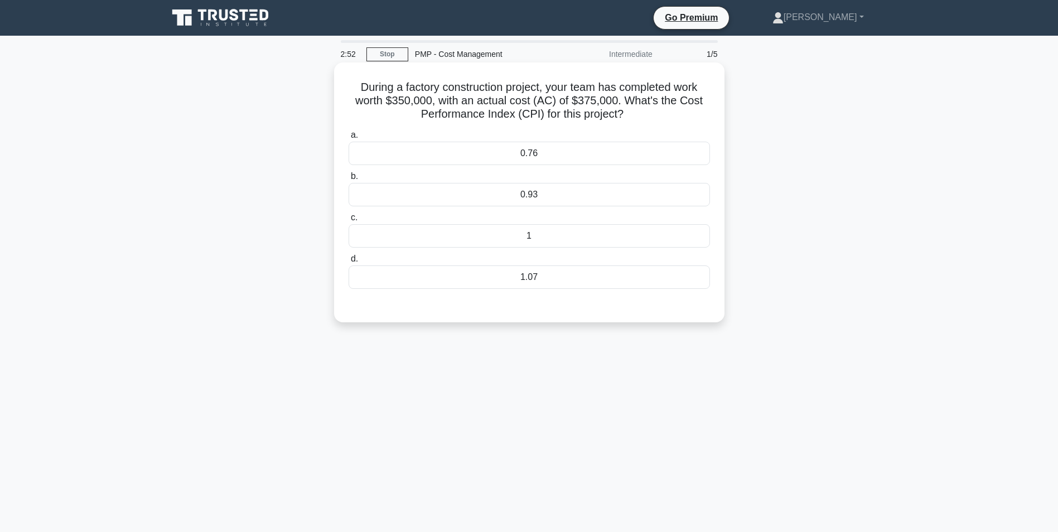
drag, startPoint x: 536, startPoint y: 196, endPoint x: 530, endPoint y: 200, distance: 6.5
click at [536, 196] on div "0.93" at bounding box center [530, 194] width 362 height 23
click at [349, 180] on input "b. 0.93" at bounding box center [349, 176] width 0 height 7
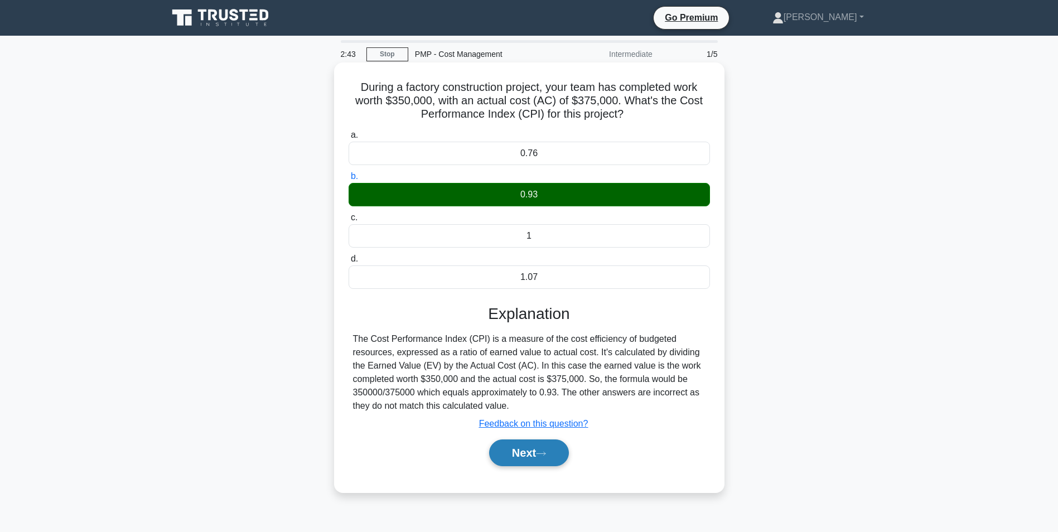
click at [527, 459] on button "Next" at bounding box center [529, 453] width 80 height 27
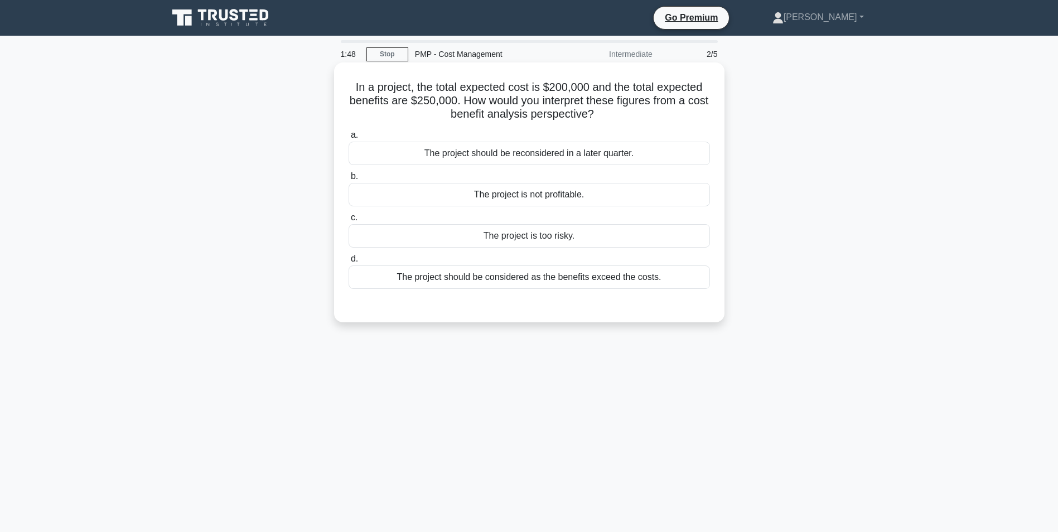
click at [504, 277] on div "The project should be considered as the benefits exceed the costs." at bounding box center [530, 277] width 362 height 23
click at [349, 263] on input "d. The project should be considered as the benefits exceed the costs." at bounding box center [349, 259] width 0 height 7
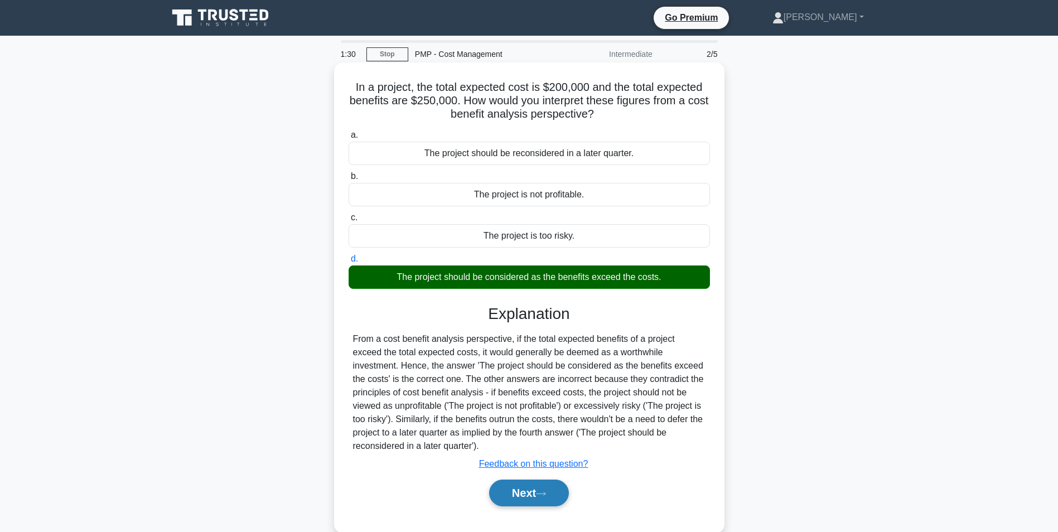
click at [546, 496] on icon at bounding box center [541, 494] width 10 height 6
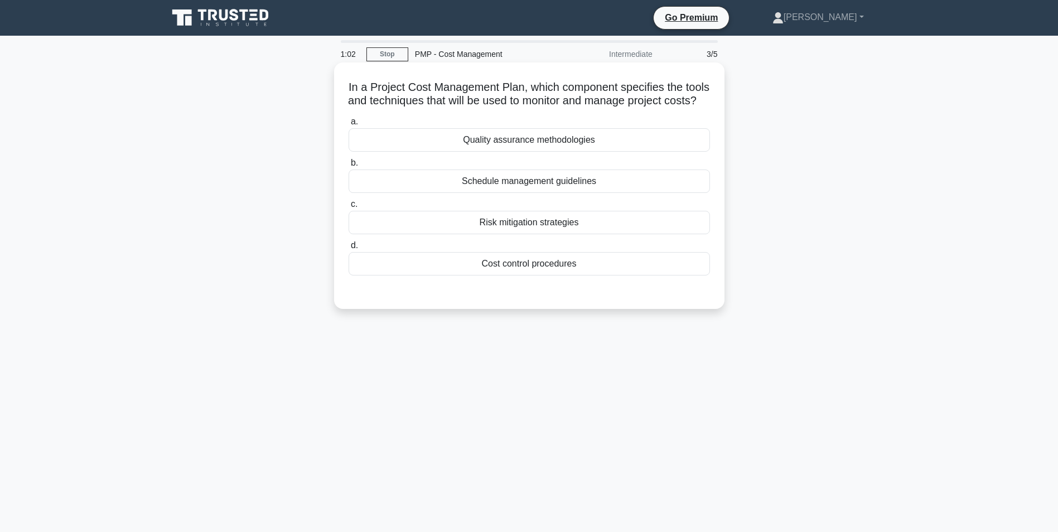
click at [524, 276] on div "Cost control procedures" at bounding box center [530, 263] width 362 height 23
click at [349, 249] on input "d. Cost control procedures" at bounding box center [349, 245] width 0 height 7
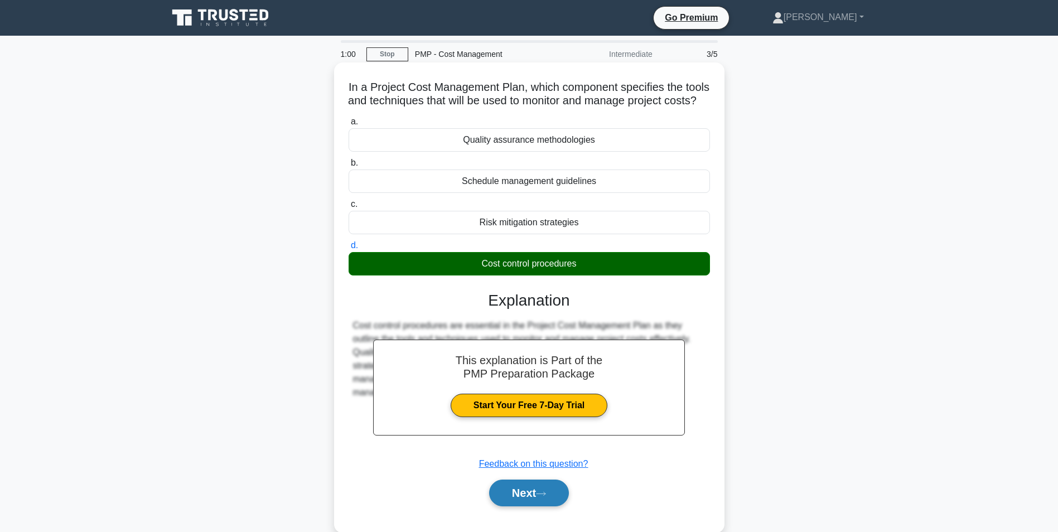
click at [546, 503] on button "Next" at bounding box center [529, 493] width 80 height 27
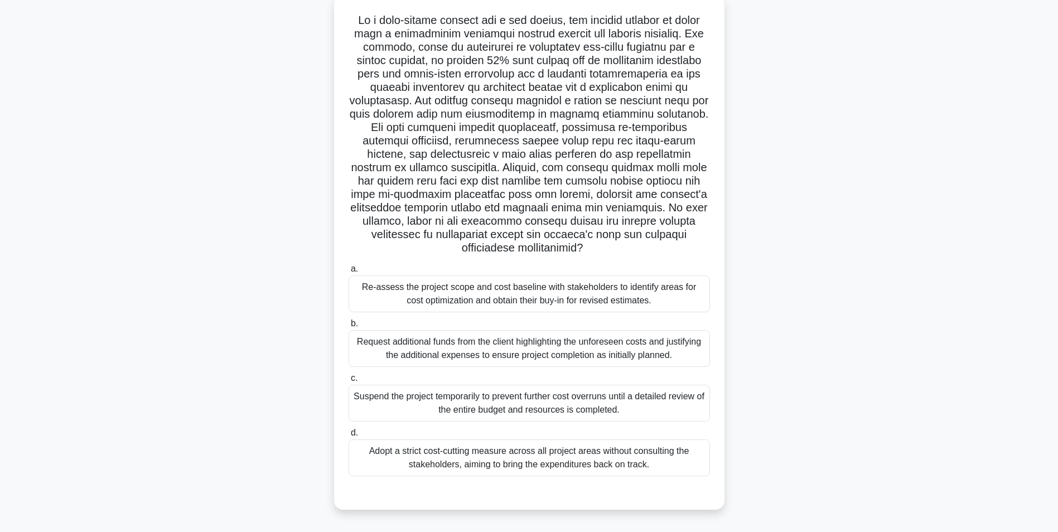
scroll to position [70, 0]
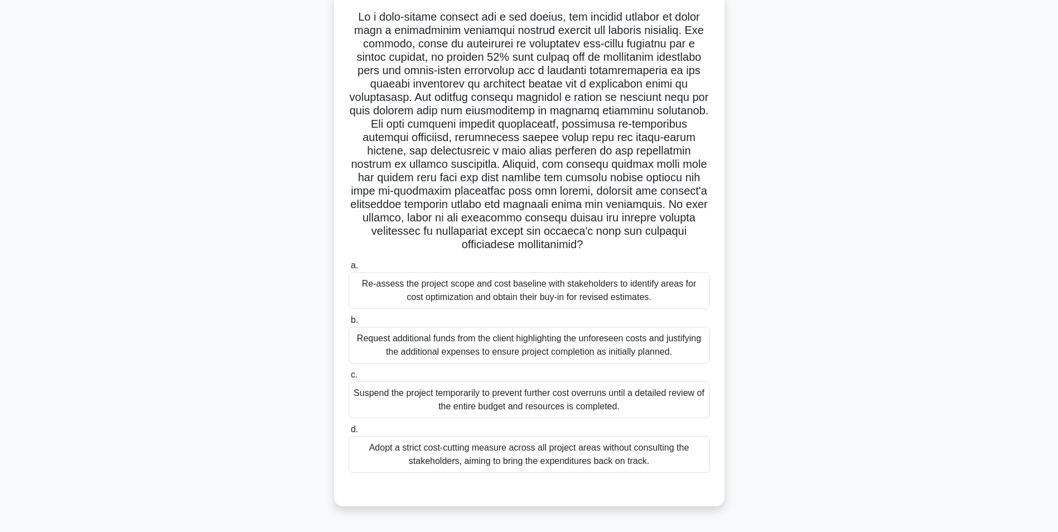
click at [509, 300] on div "Re-assess the project scope and cost baseline with stakeholders to identify are…" at bounding box center [530, 290] width 362 height 37
click at [349, 269] on input "a. Re-assess the project scope and cost baseline with stakeholders to identify …" at bounding box center [349, 265] width 0 height 7
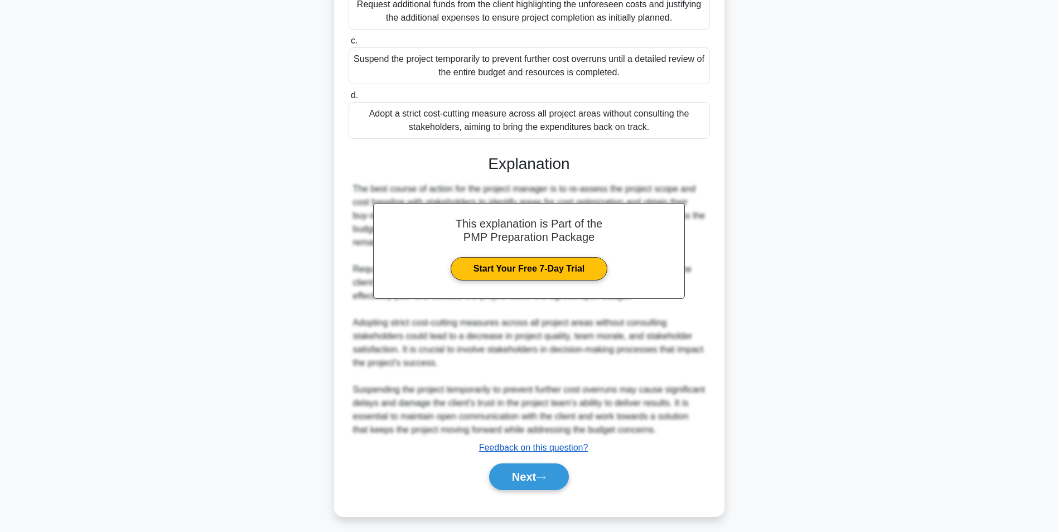
scroll to position [405, 0]
click at [514, 486] on button "Next" at bounding box center [529, 476] width 80 height 27
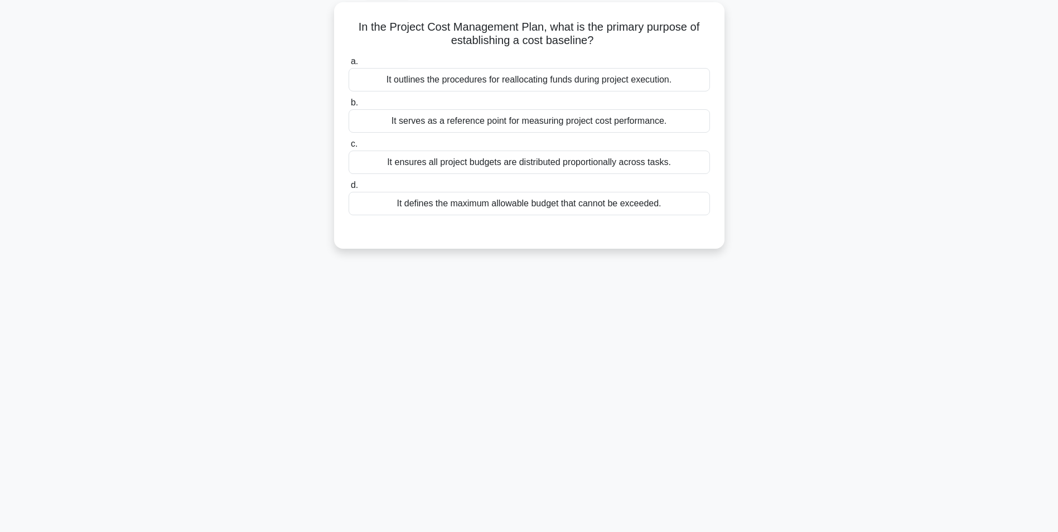
scroll to position [15, 0]
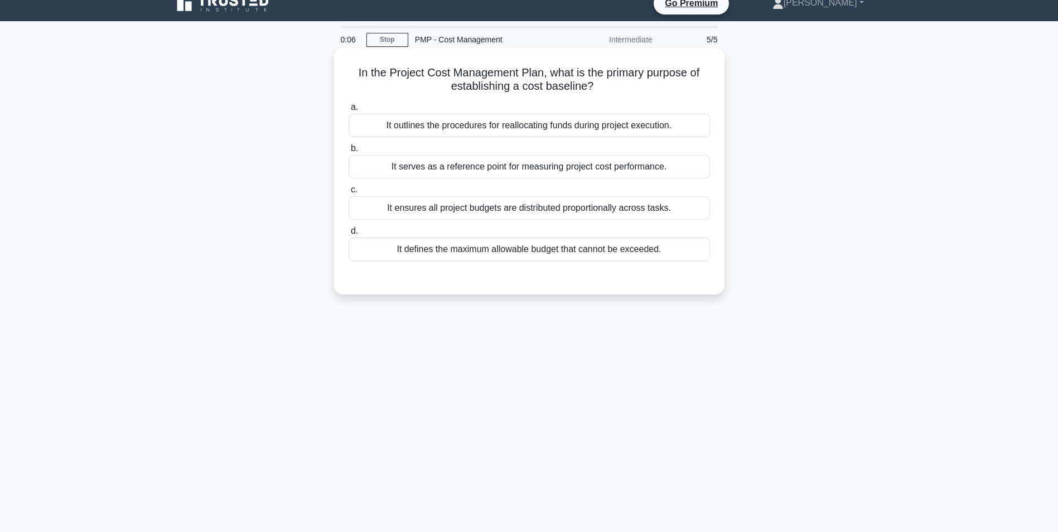
click at [489, 169] on div "It serves as a reference point for measuring project cost performance." at bounding box center [530, 166] width 362 height 23
click at [349, 152] on input "b. It serves as a reference point for measuring project cost performance." at bounding box center [349, 148] width 0 height 7
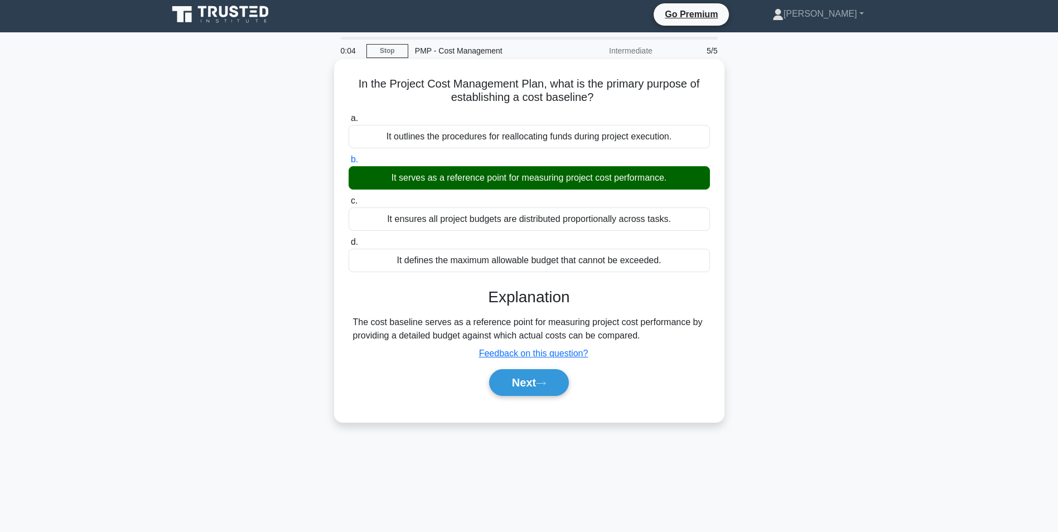
scroll to position [0, 0]
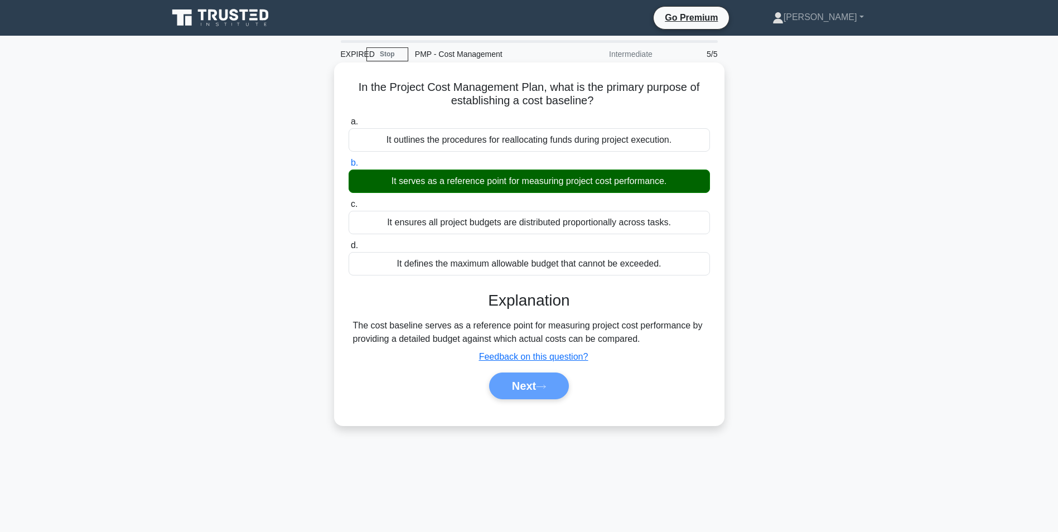
click at [545, 384] on div "Next" at bounding box center [529, 386] width 366 height 27
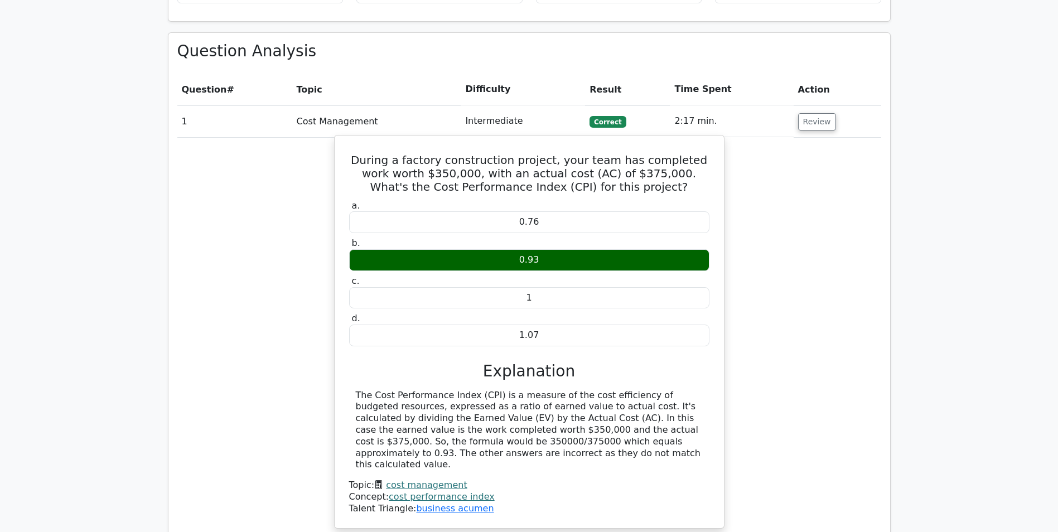
scroll to position [725, 0]
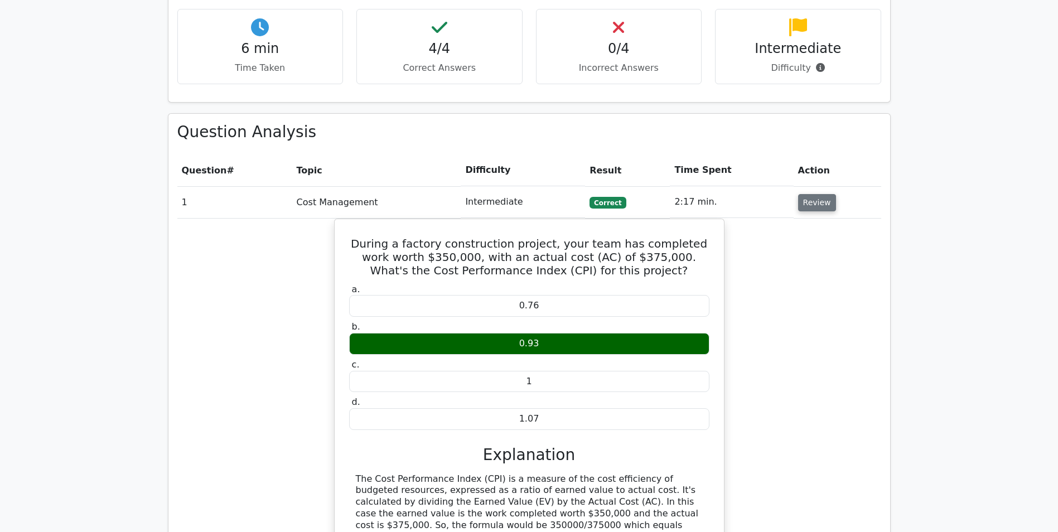
click at [821, 194] on button "Review" at bounding box center [817, 202] width 38 height 17
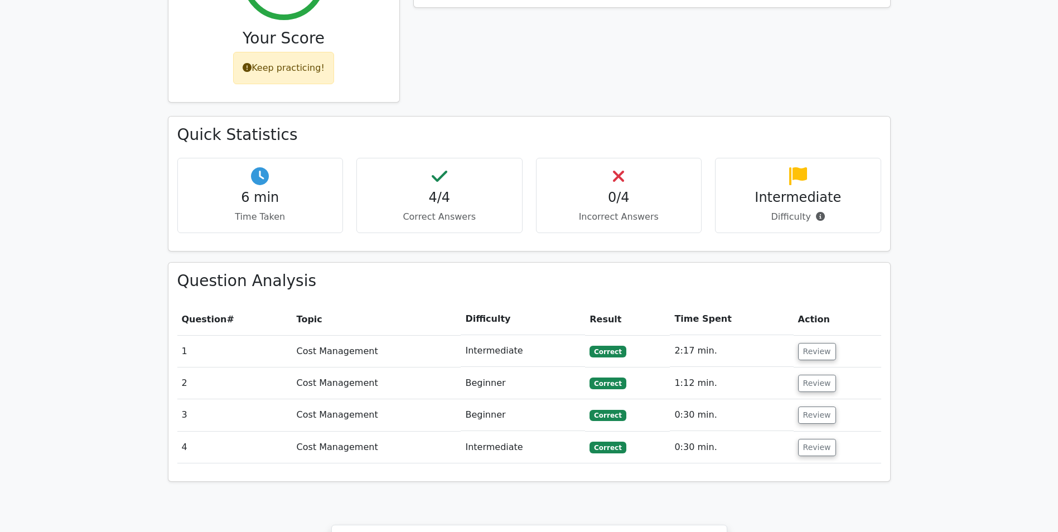
scroll to position [558, 0]
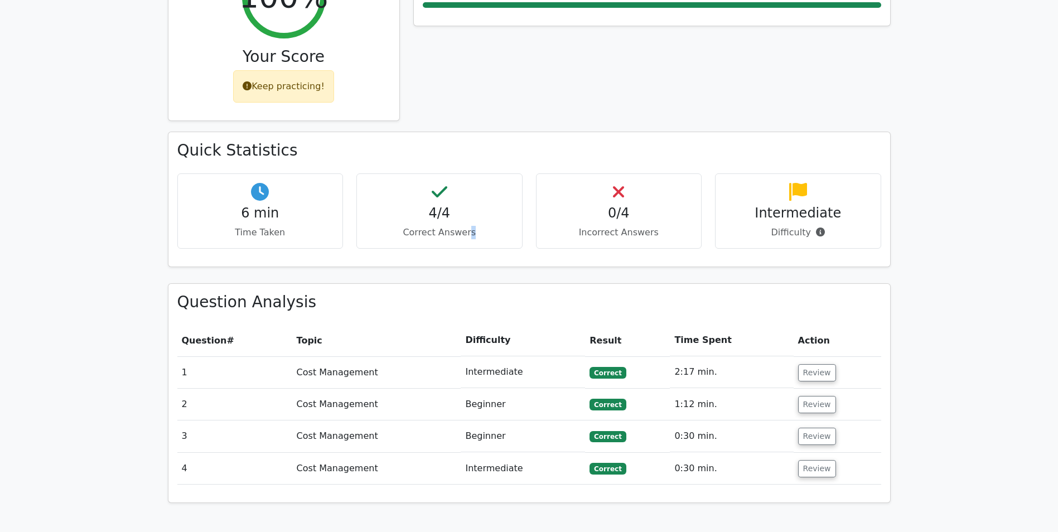
drag, startPoint x: 471, startPoint y: 169, endPoint x: 469, endPoint y: 177, distance: 8.1
click at [469, 176] on div "4/4 Correct Answers" at bounding box center [440, 211] width 166 height 75
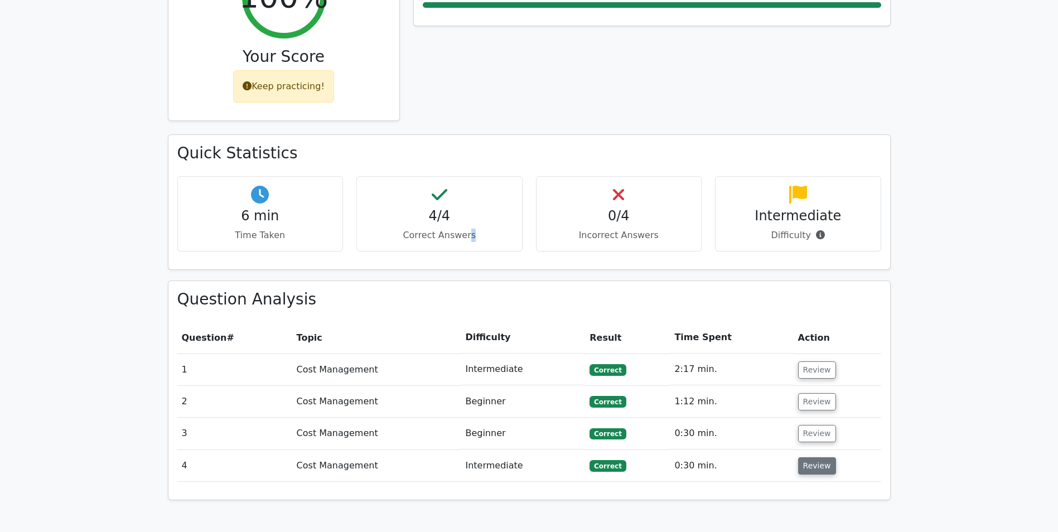
click at [801, 458] on button "Review" at bounding box center [817, 466] width 38 height 17
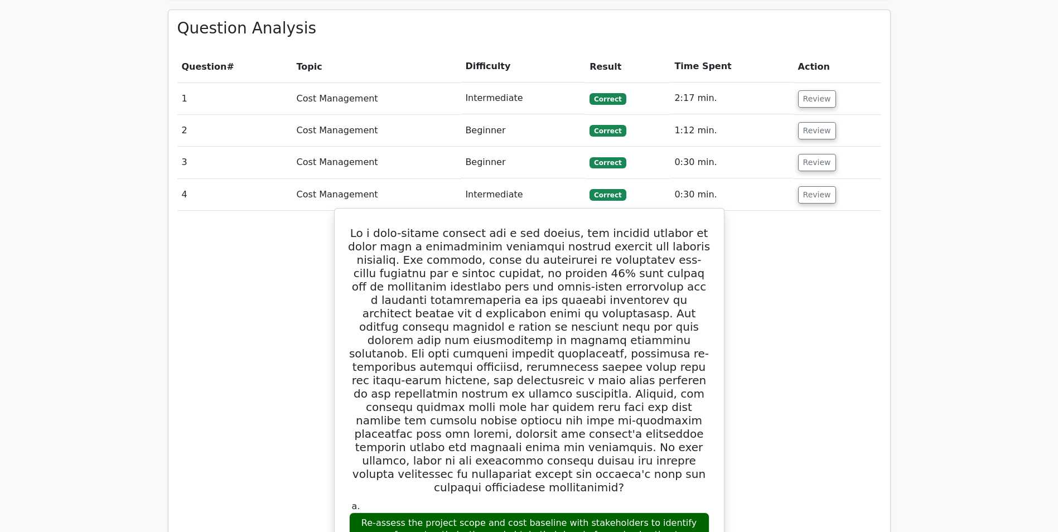
scroll to position [837, 0]
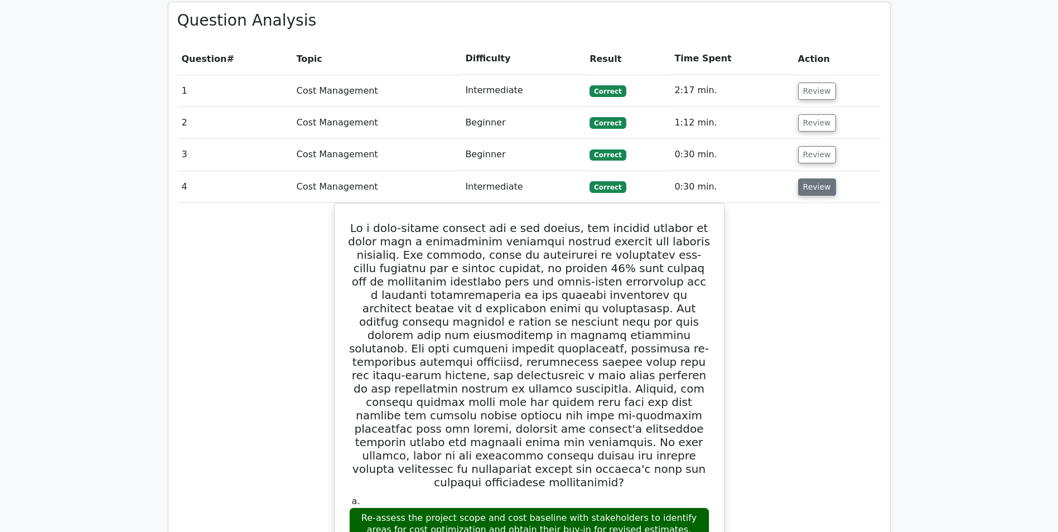
click at [824, 179] on button "Review" at bounding box center [817, 187] width 38 height 17
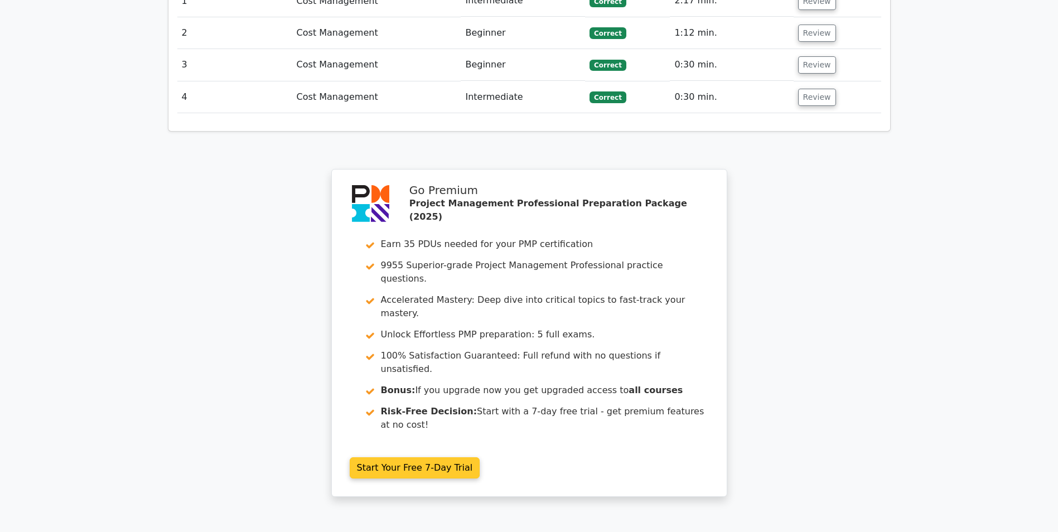
scroll to position [1010, 0]
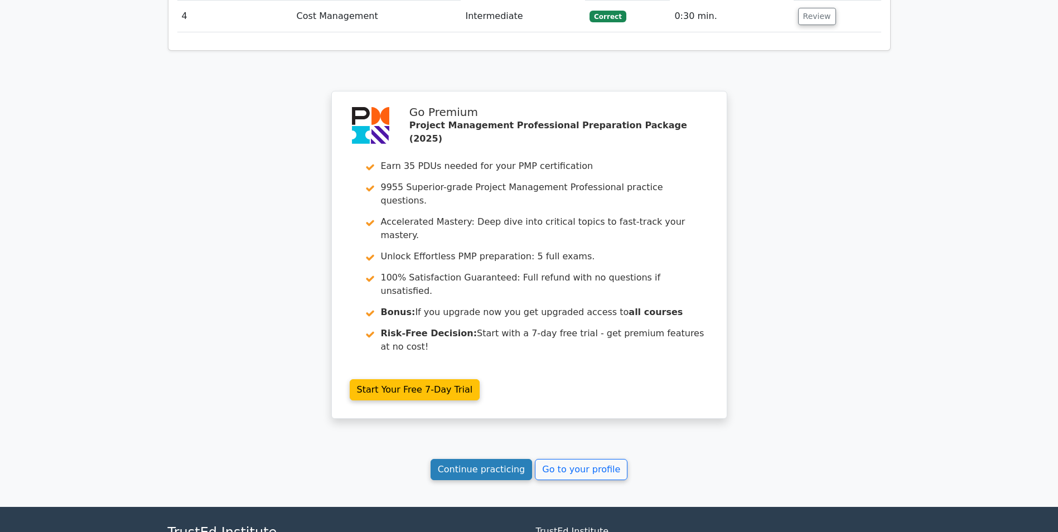
click at [507, 459] on link "Continue practicing" at bounding box center [482, 469] width 102 height 21
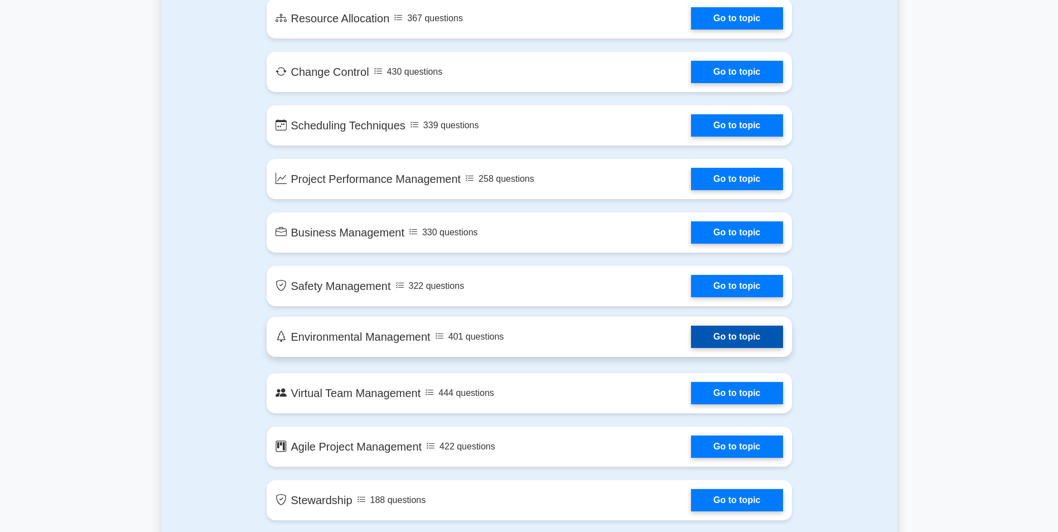
scroll to position [1953, 0]
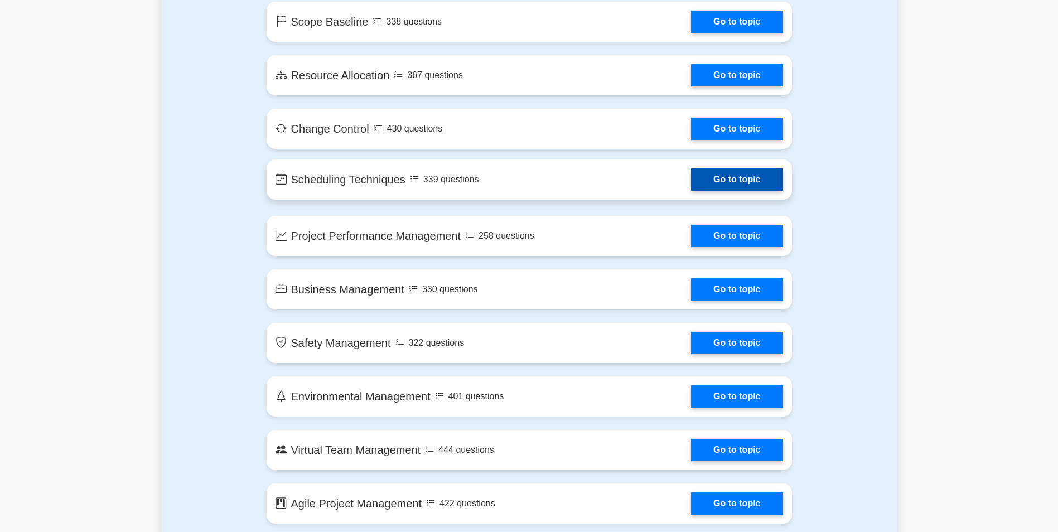
click at [699, 176] on link "Go to topic" at bounding box center [737, 179] width 92 height 22
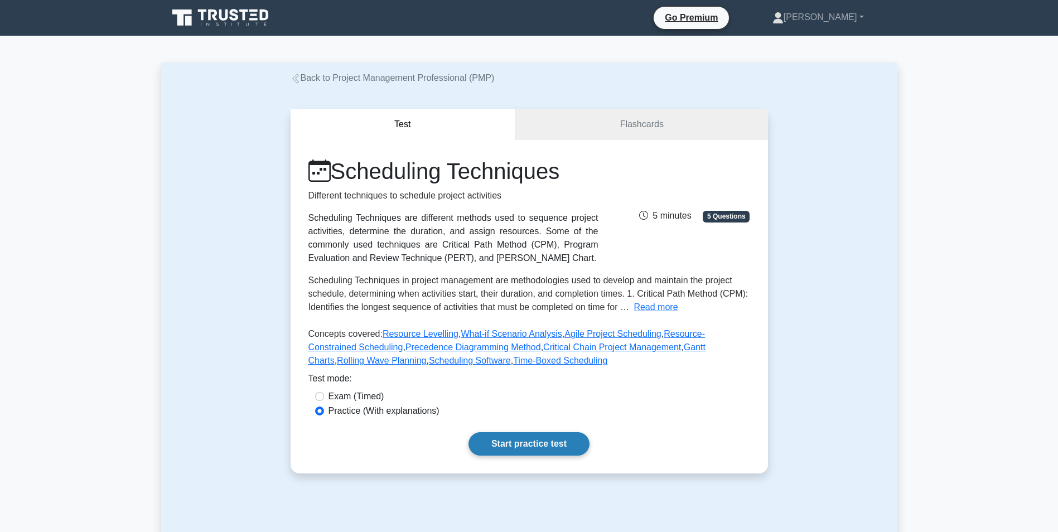
click at [541, 440] on link "Start practice test" at bounding box center [529, 443] width 121 height 23
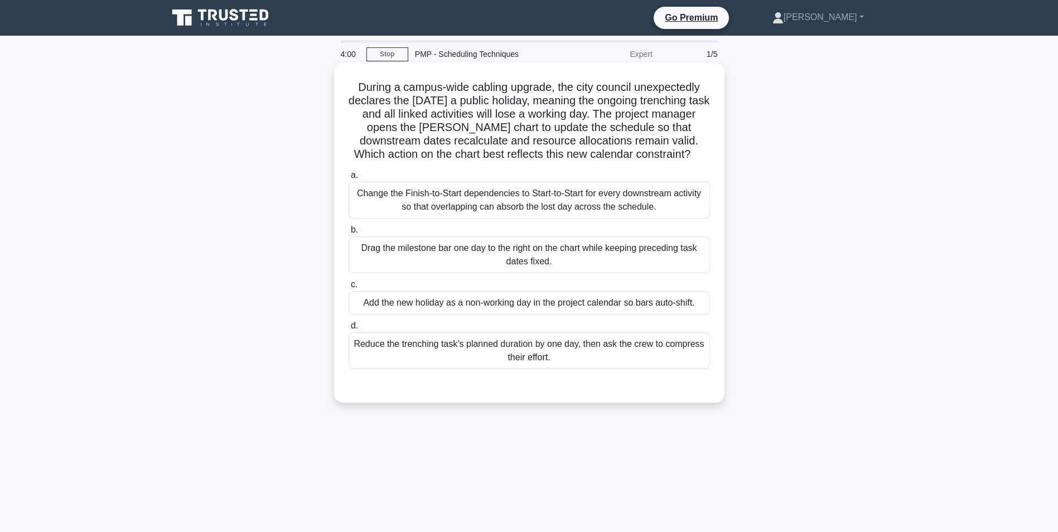
click at [514, 307] on div "Add the new holiday as a non-working day in the project calendar so bars auto-s…" at bounding box center [530, 302] width 362 height 23
click at [349, 288] on input "c. Add the new holiday as a non-working day in the project calendar so bars aut…" at bounding box center [349, 284] width 0 height 7
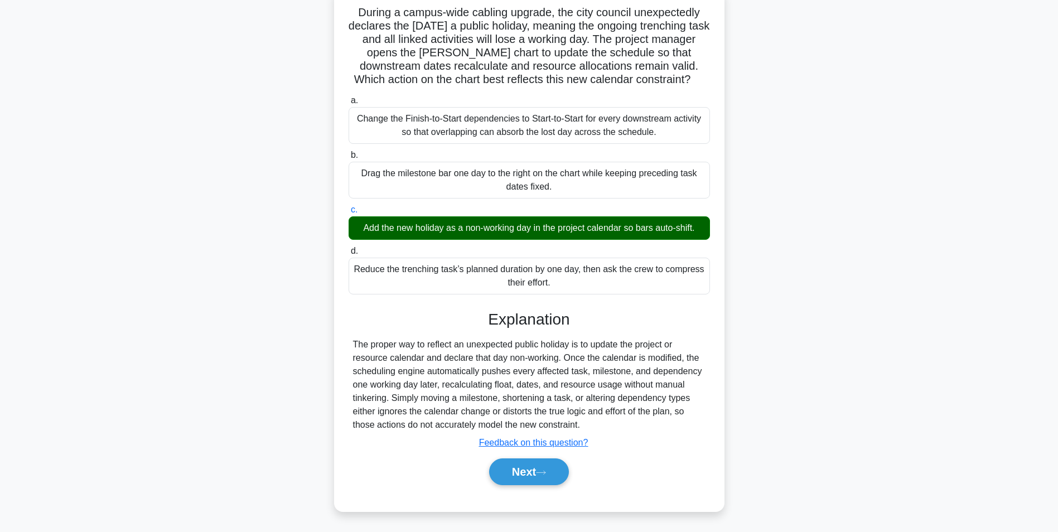
scroll to position [76, 0]
click at [532, 471] on button "Next" at bounding box center [529, 471] width 80 height 27
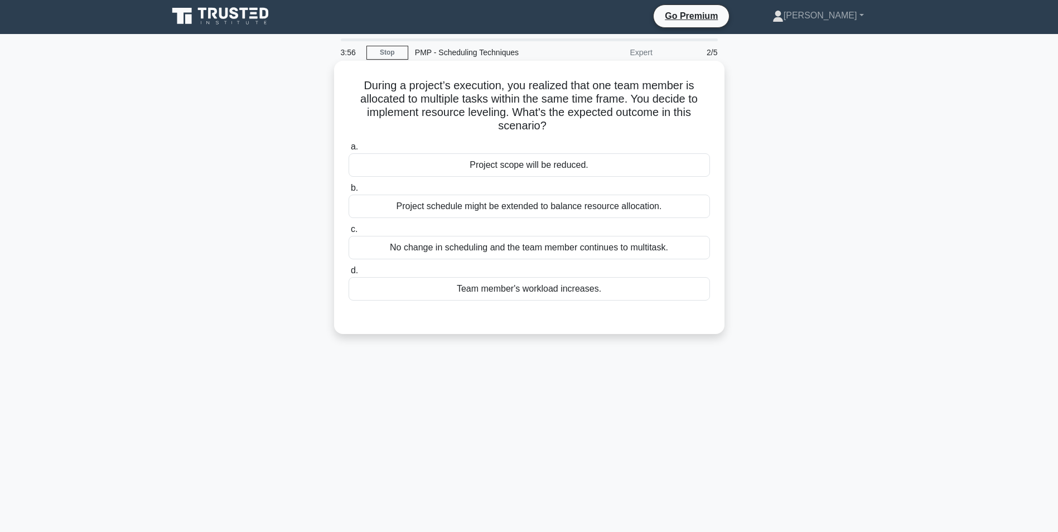
scroll to position [0, 0]
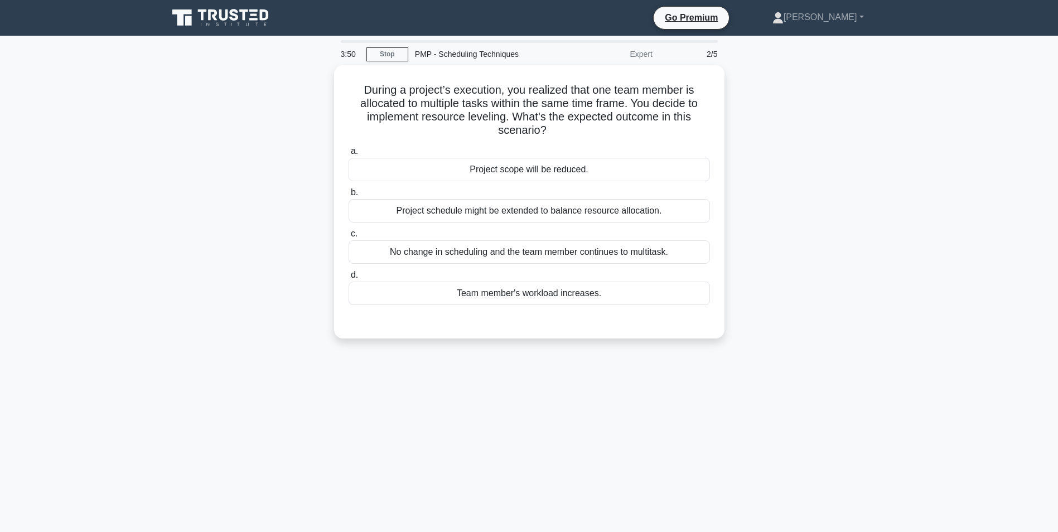
drag, startPoint x: 396, startPoint y: 55, endPoint x: 396, endPoint y: 62, distance: 7.3
click at [396, 55] on link "Stop" at bounding box center [388, 54] width 42 height 14
click at [396, 51] on link "Stop" at bounding box center [388, 54] width 42 height 14
click at [196, 15] on icon at bounding box center [221, 17] width 107 height 21
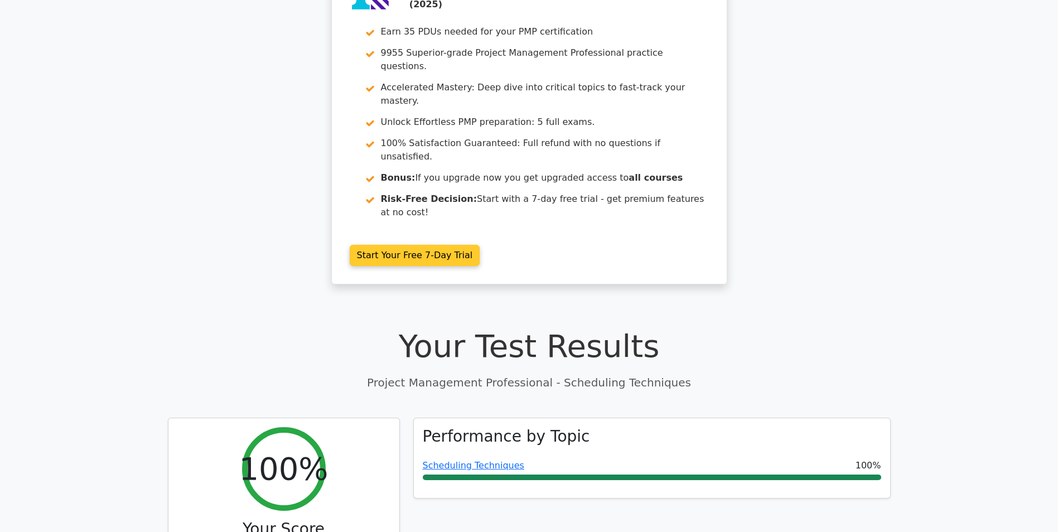
scroll to position [56, 0]
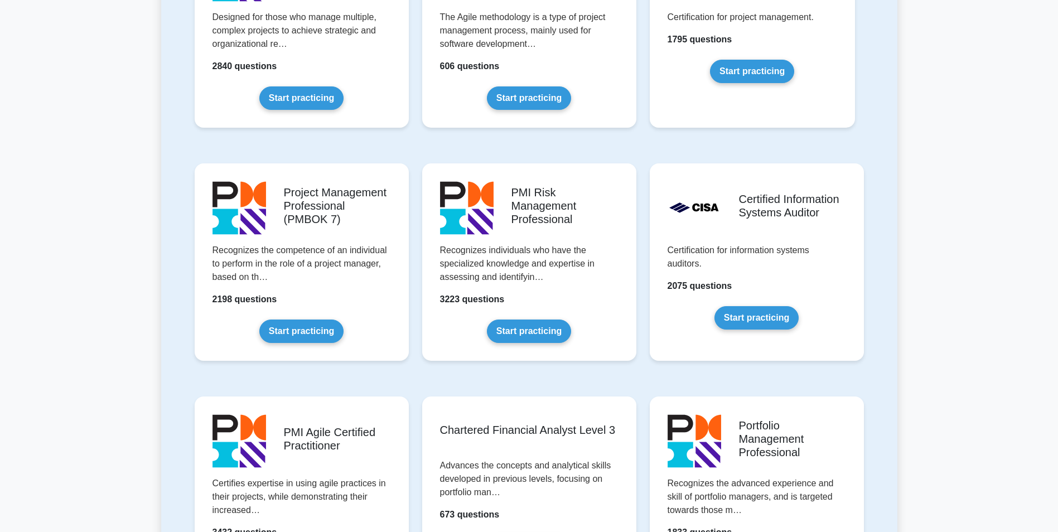
scroll to position [800, 0]
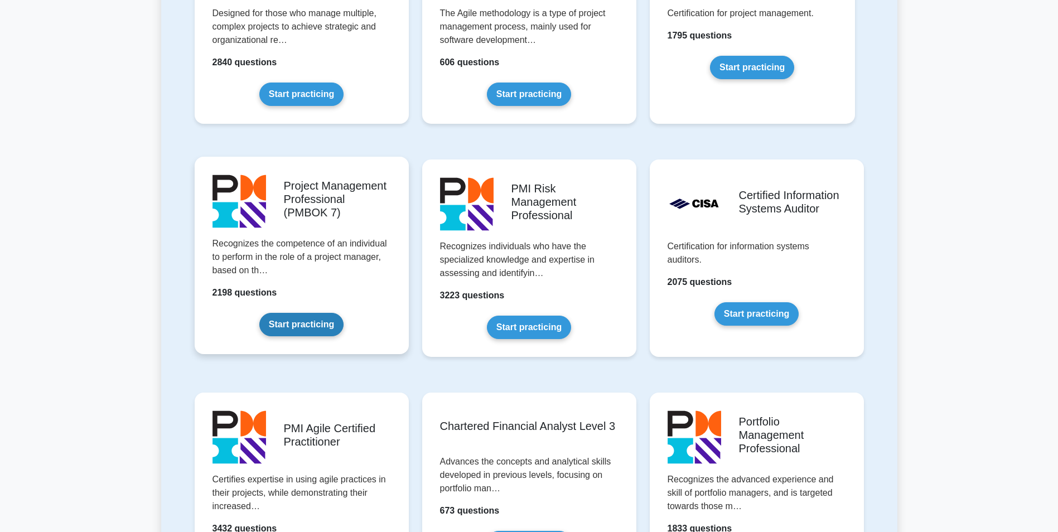
click at [296, 313] on link "Start practicing" at bounding box center [301, 324] width 84 height 23
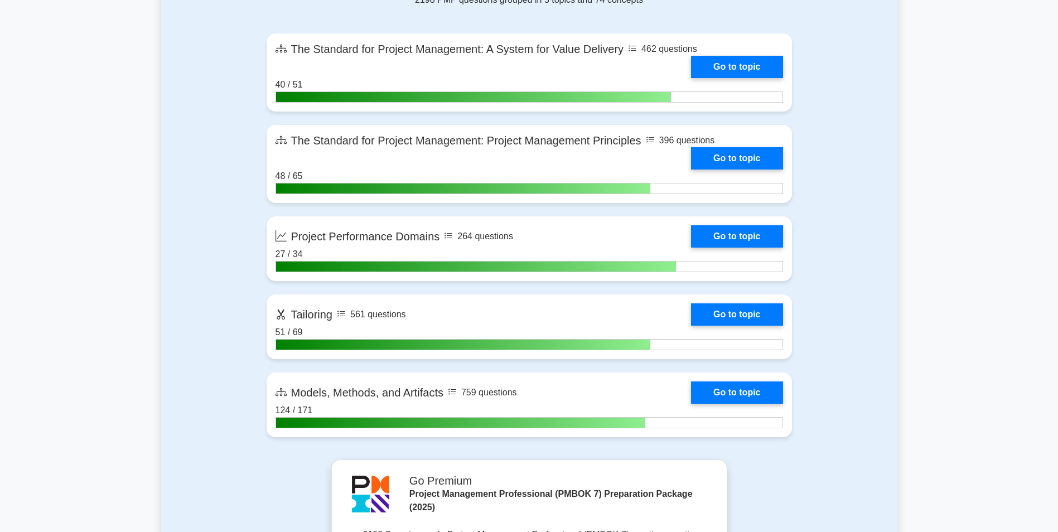
scroll to position [781, 0]
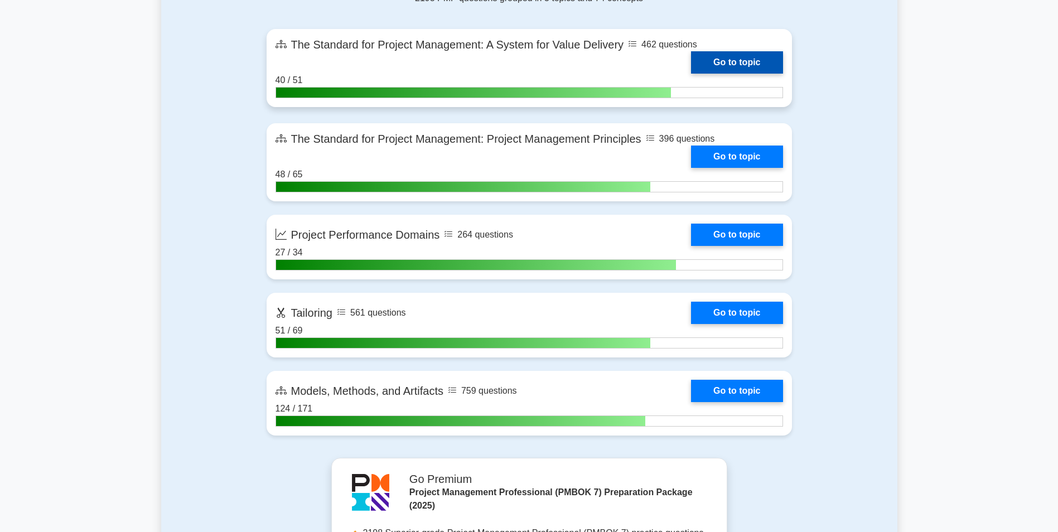
click at [732, 57] on link "Go to topic" at bounding box center [737, 62] width 92 height 22
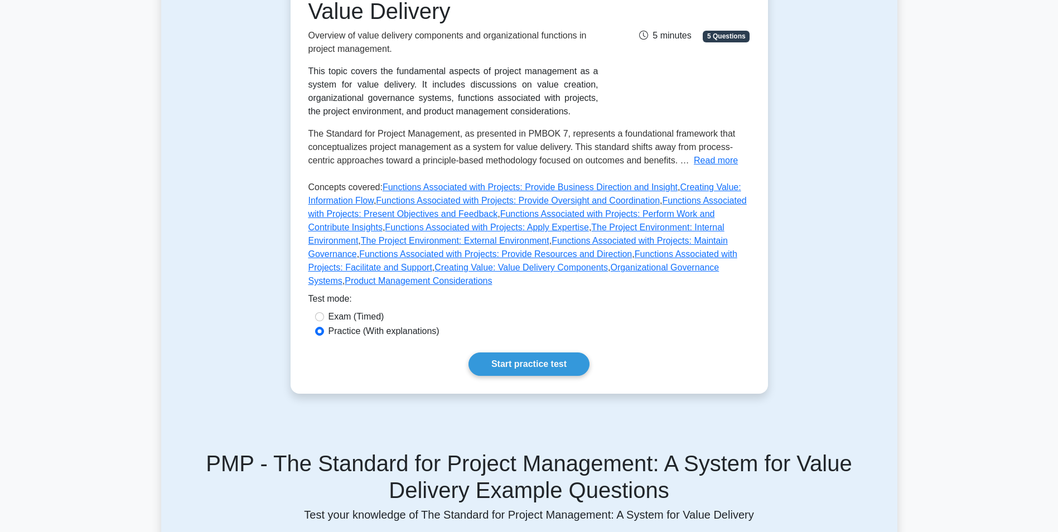
scroll to position [223, 0]
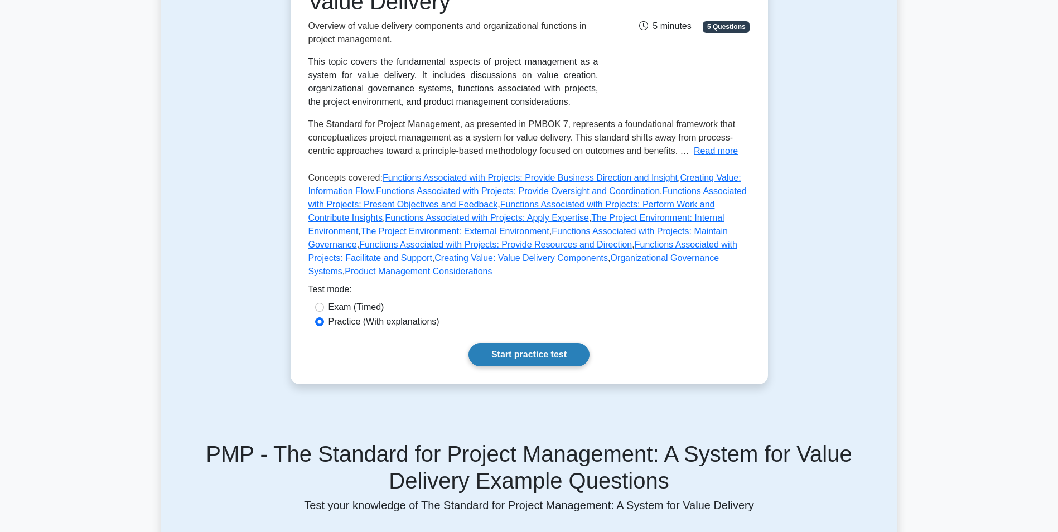
click at [489, 343] on link "Start practice test" at bounding box center [529, 354] width 121 height 23
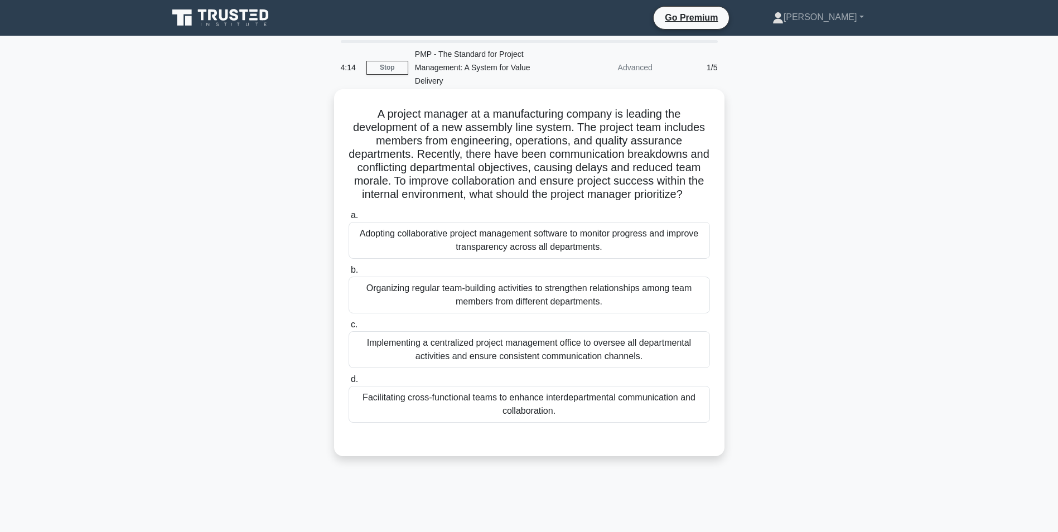
click at [521, 419] on div "Facilitating cross-functional teams to enhance interdepartmental communication …" at bounding box center [530, 404] width 362 height 37
click at [349, 383] on input "d. Facilitating cross-functional teams to enhance interdepartmental communicati…" at bounding box center [349, 379] width 0 height 7
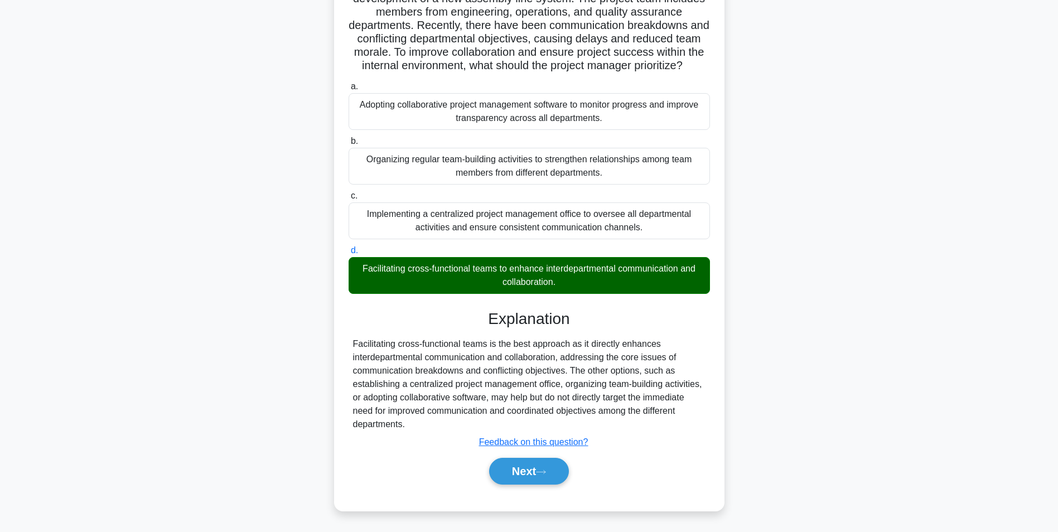
scroll to position [143, 0]
click at [531, 467] on button "Next" at bounding box center [529, 471] width 80 height 27
